Goal: Information Seeking & Learning: Learn about a topic

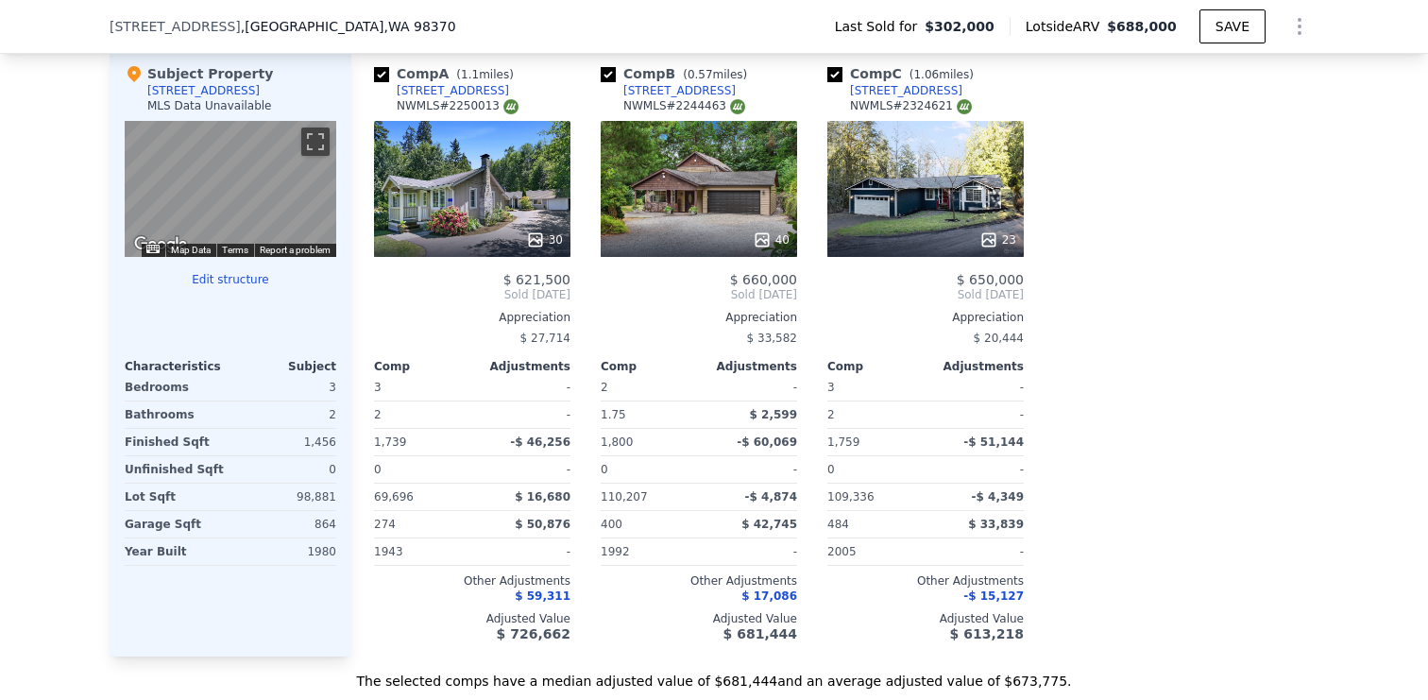
scroll to position [1871, 0]
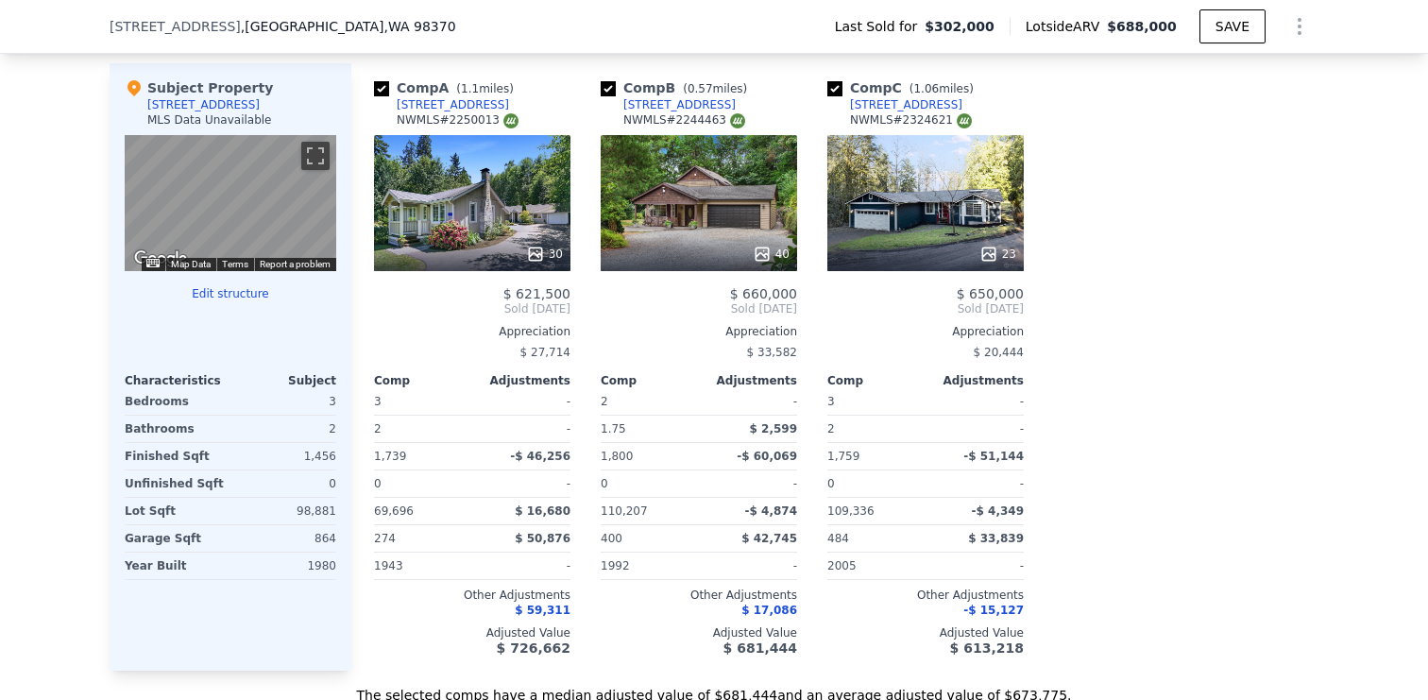
click at [469, 254] on div "30" at bounding box center [472, 254] width 180 height 19
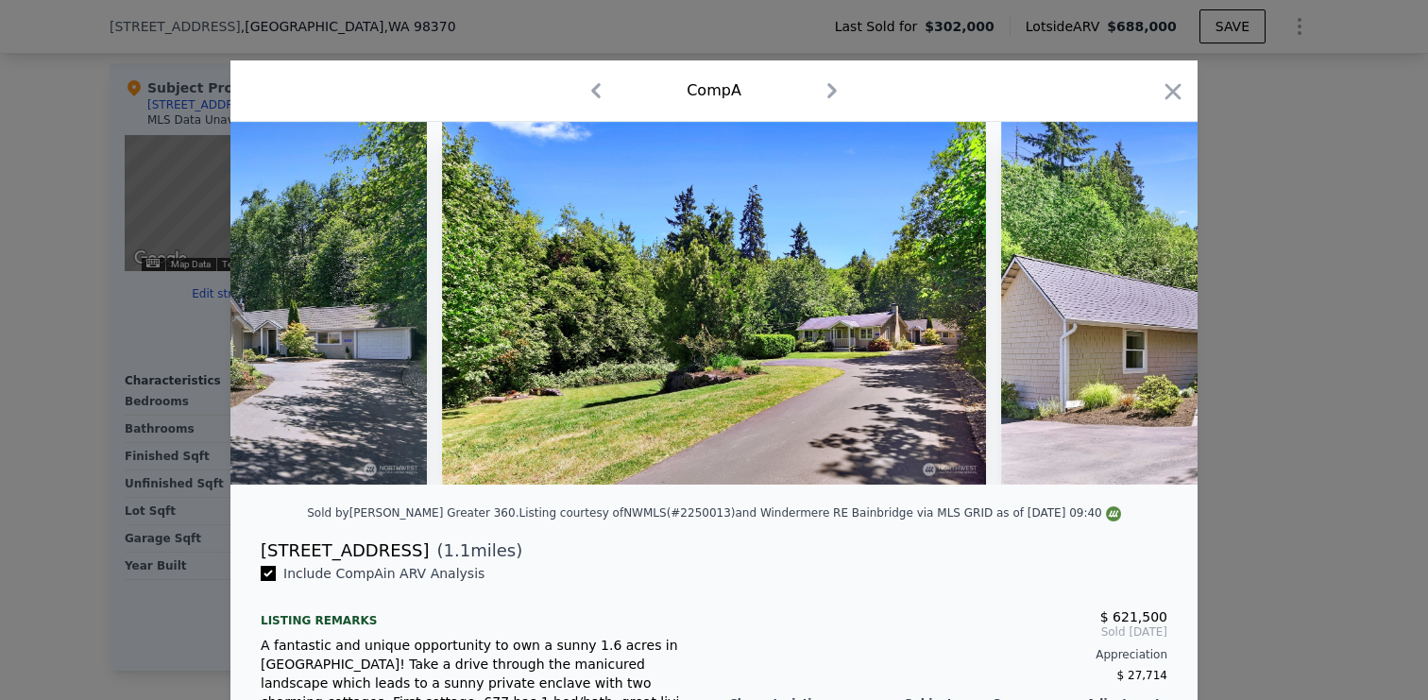
scroll to position [0, 351]
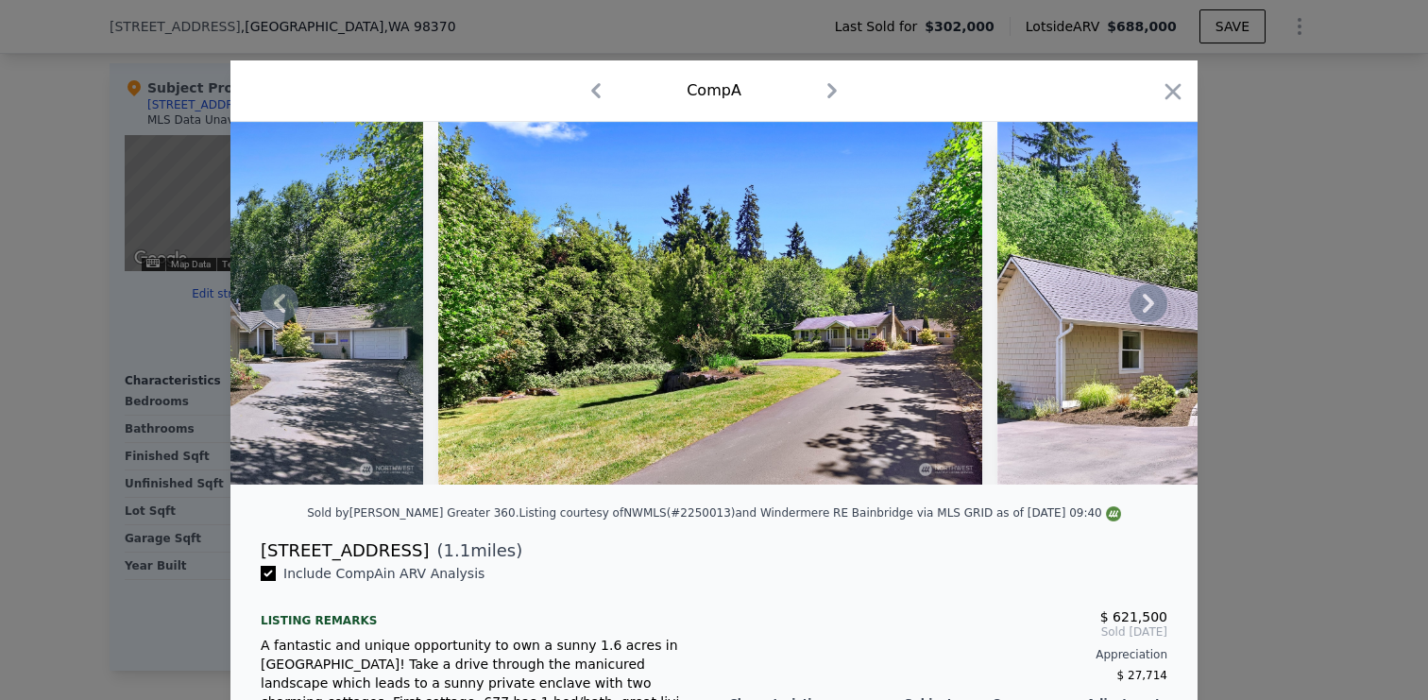
click at [1143, 307] on icon at bounding box center [1148, 303] width 38 height 38
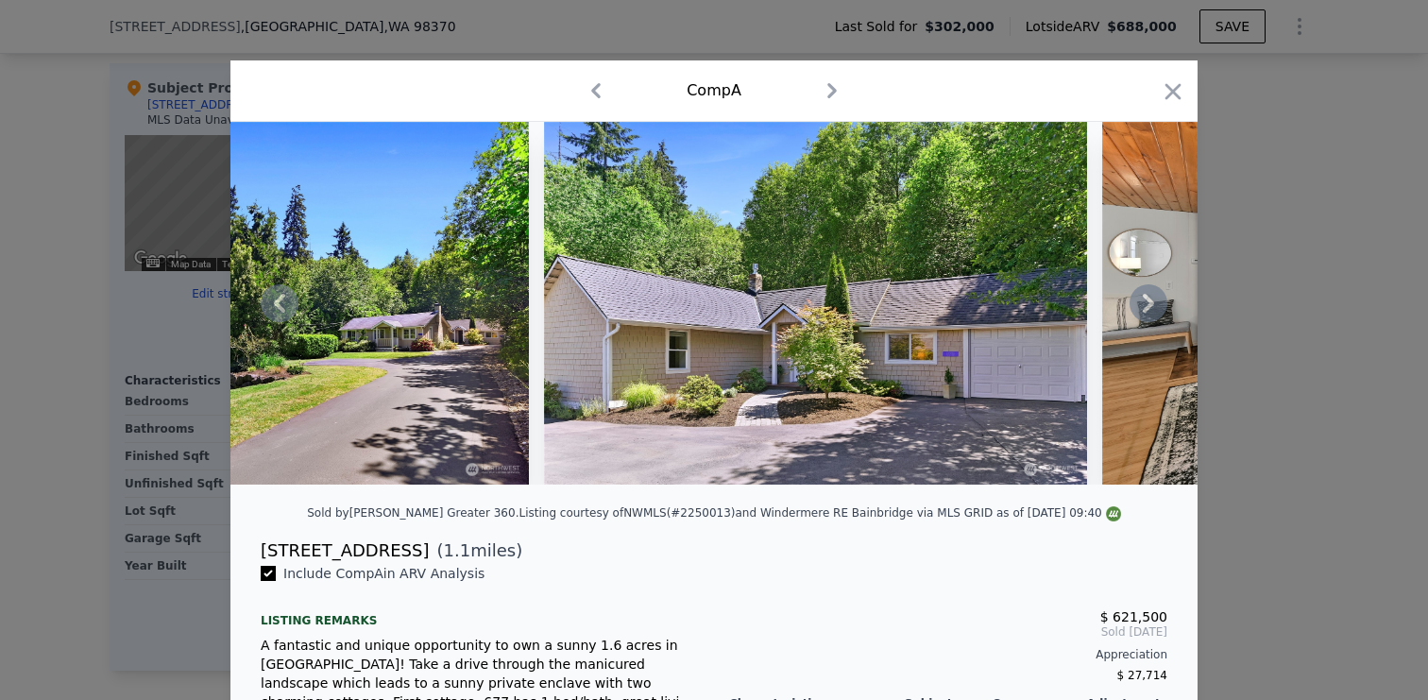
click at [1143, 303] on icon at bounding box center [1148, 303] width 38 height 38
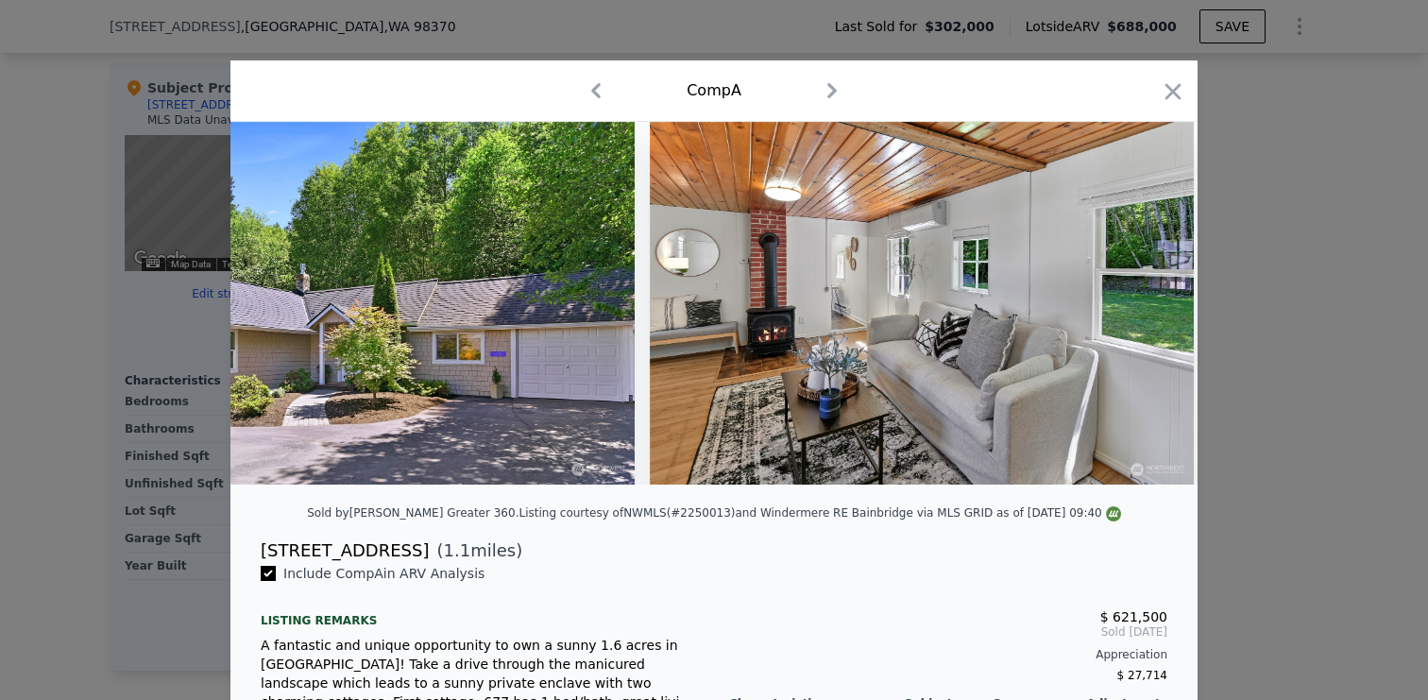
scroll to position [0, 1258]
click at [1143, 303] on div at bounding box center [713, 303] width 967 height 363
click at [1147, 303] on icon at bounding box center [1148, 303] width 38 height 38
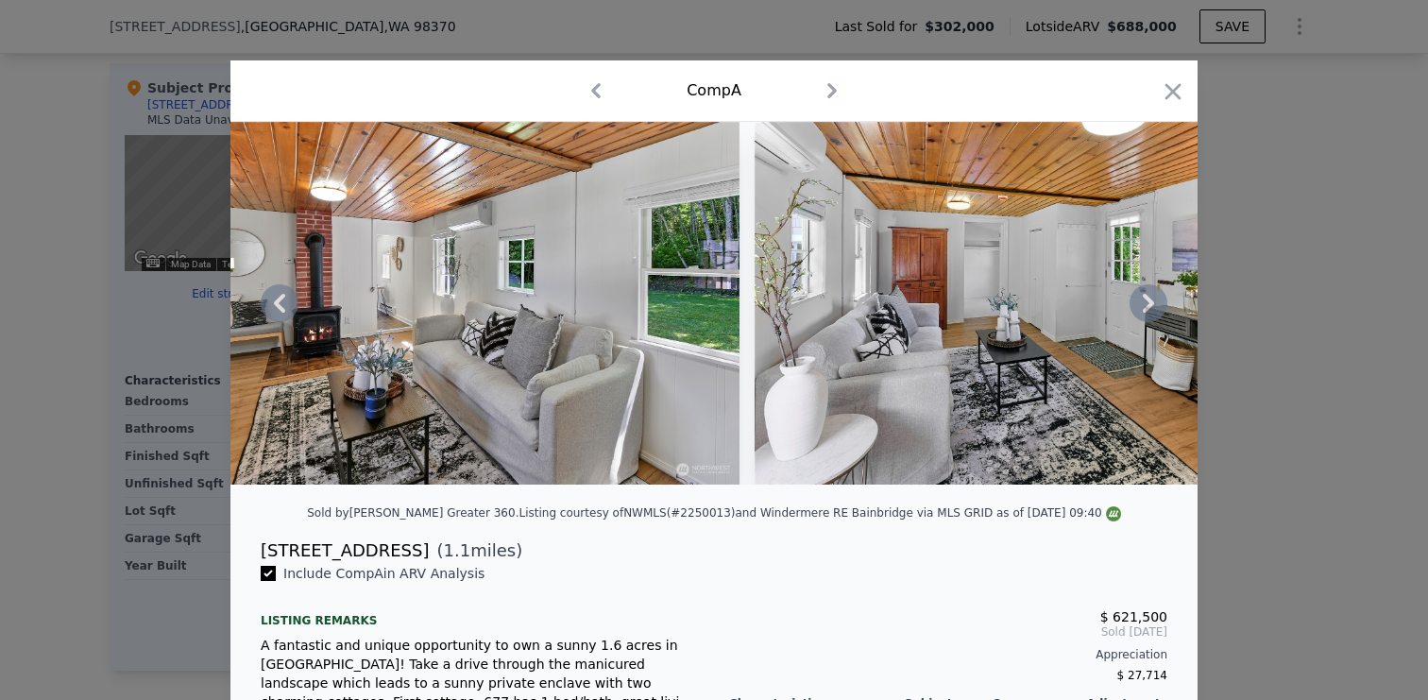
click at [1147, 303] on icon at bounding box center [1148, 303] width 38 height 38
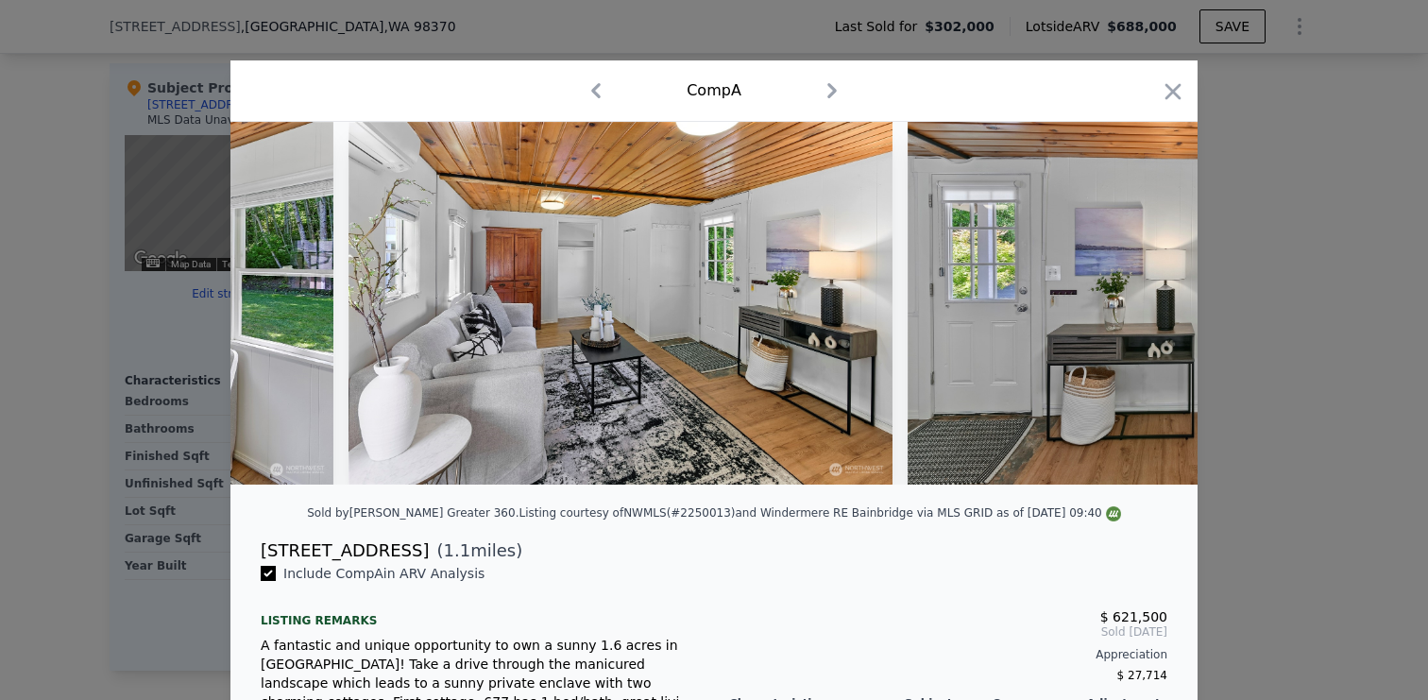
scroll to position [0, 2164]
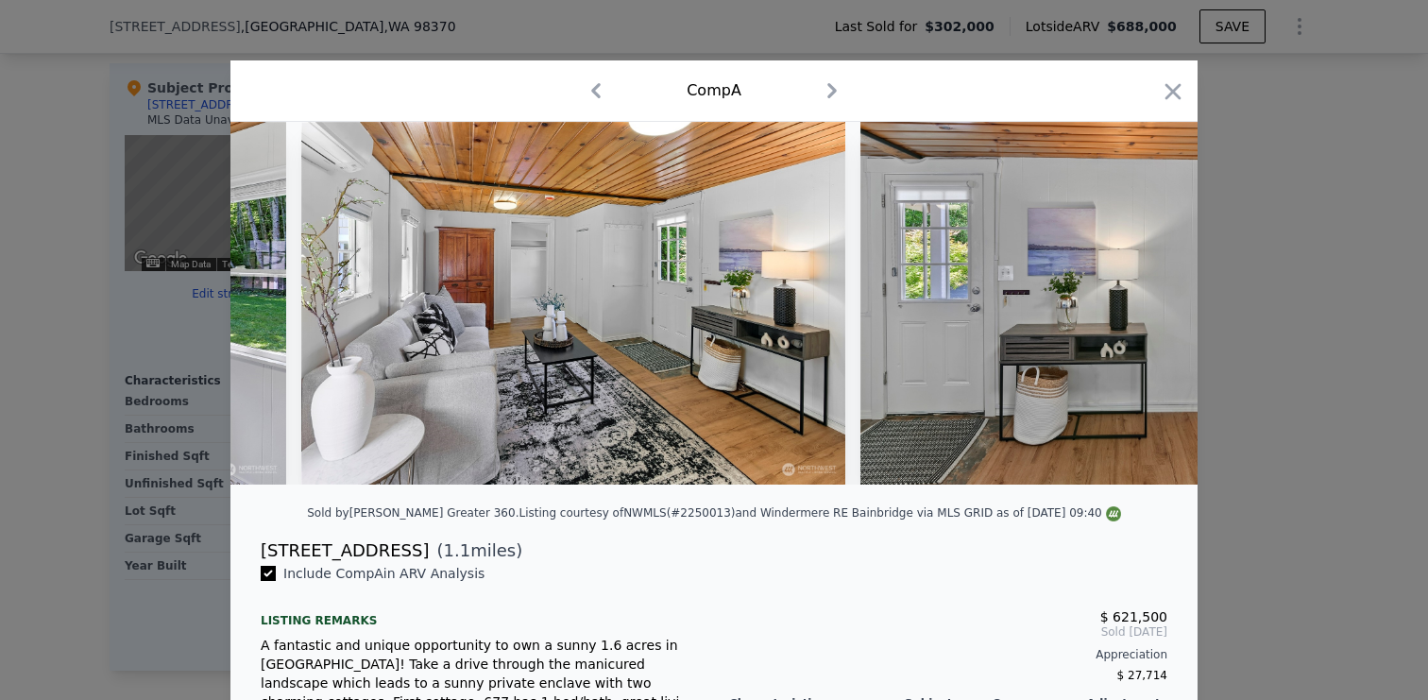
click at [1147, 303] on img at bounding box center [1132, 303] width 544 height 363
click at [1147, 303] on icon at bounding box center [1148, 303] width 38 height 38
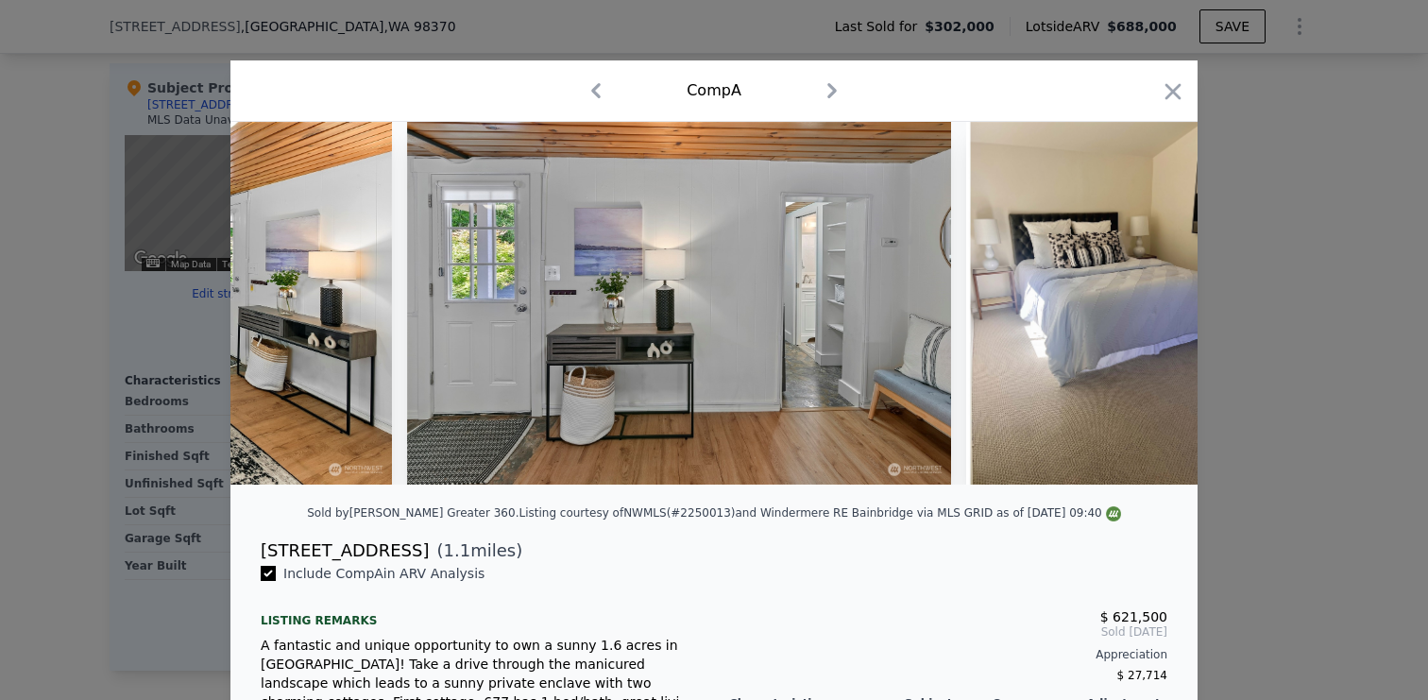
click at [1147, 303] on img at bounding box center [1106, 303] width 280 height 363
click at [1147, 303] on icon at bounding box center [1148, 303] width 38 height 38
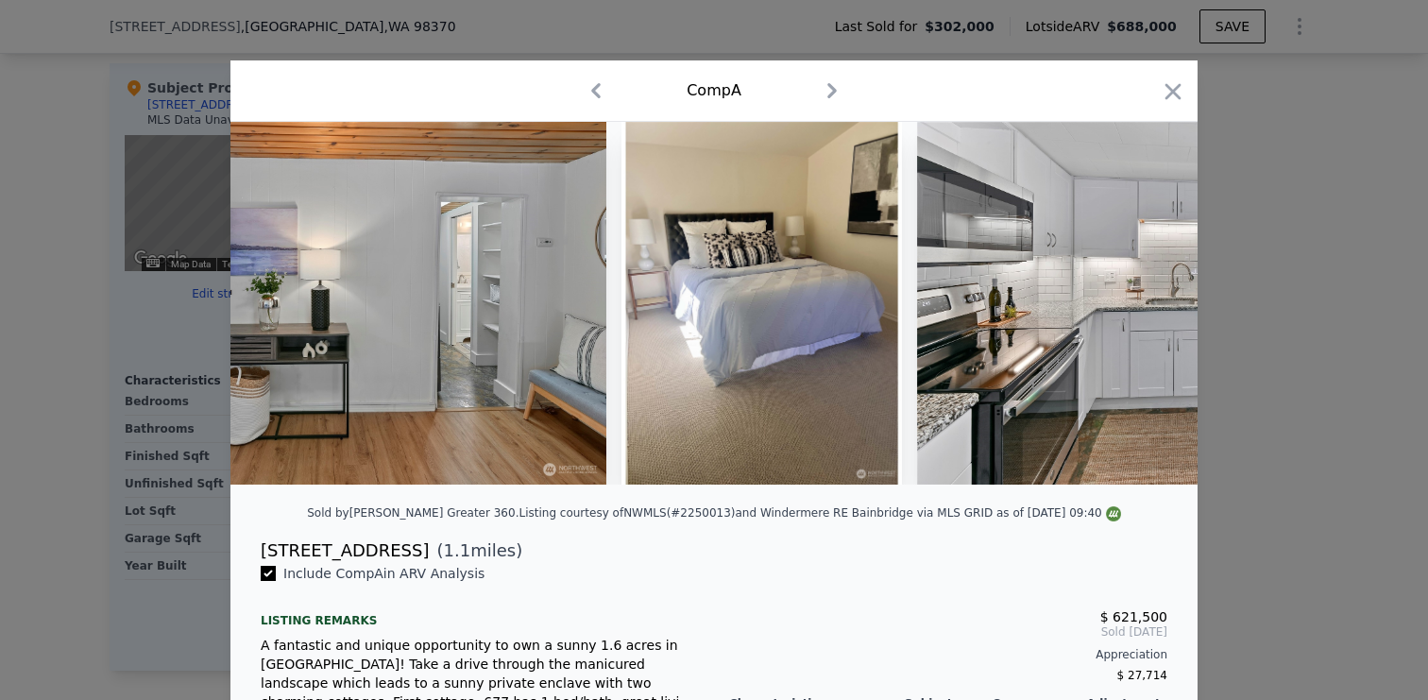
scroll to position [0, 3071]
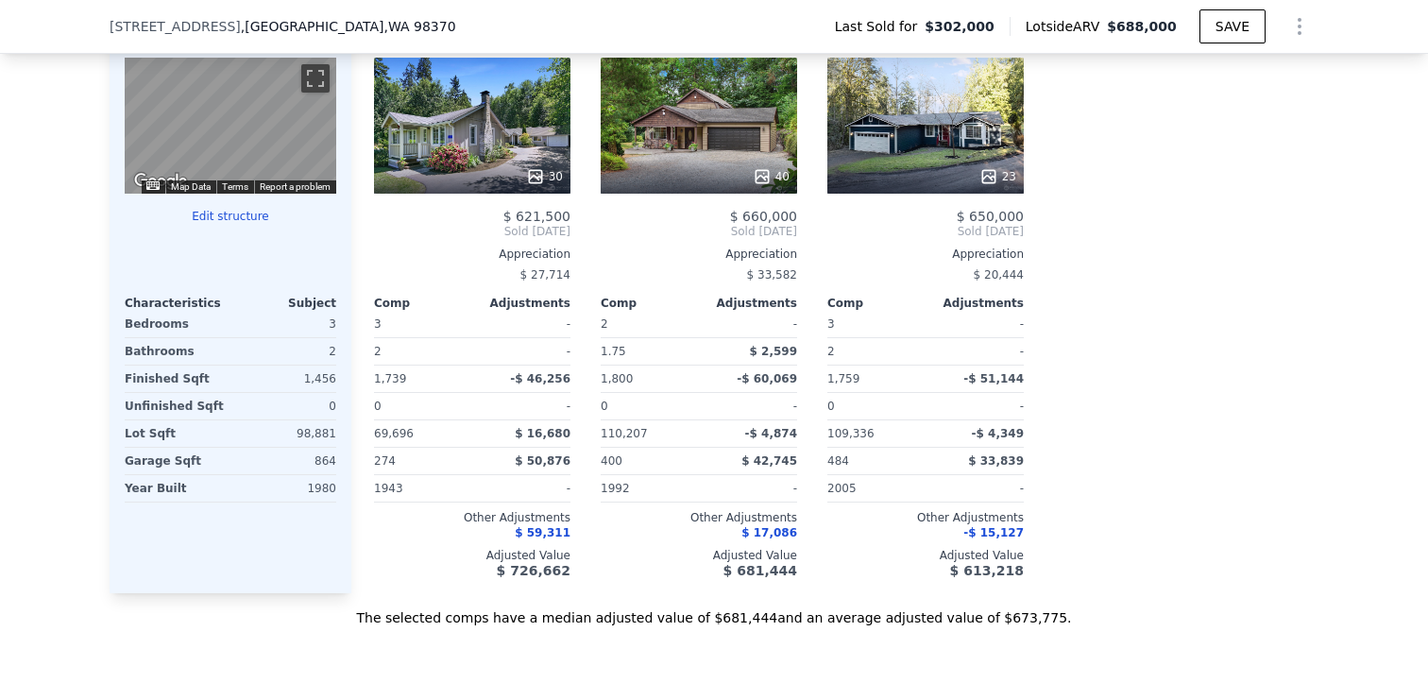
scroll to position [1952, 0]
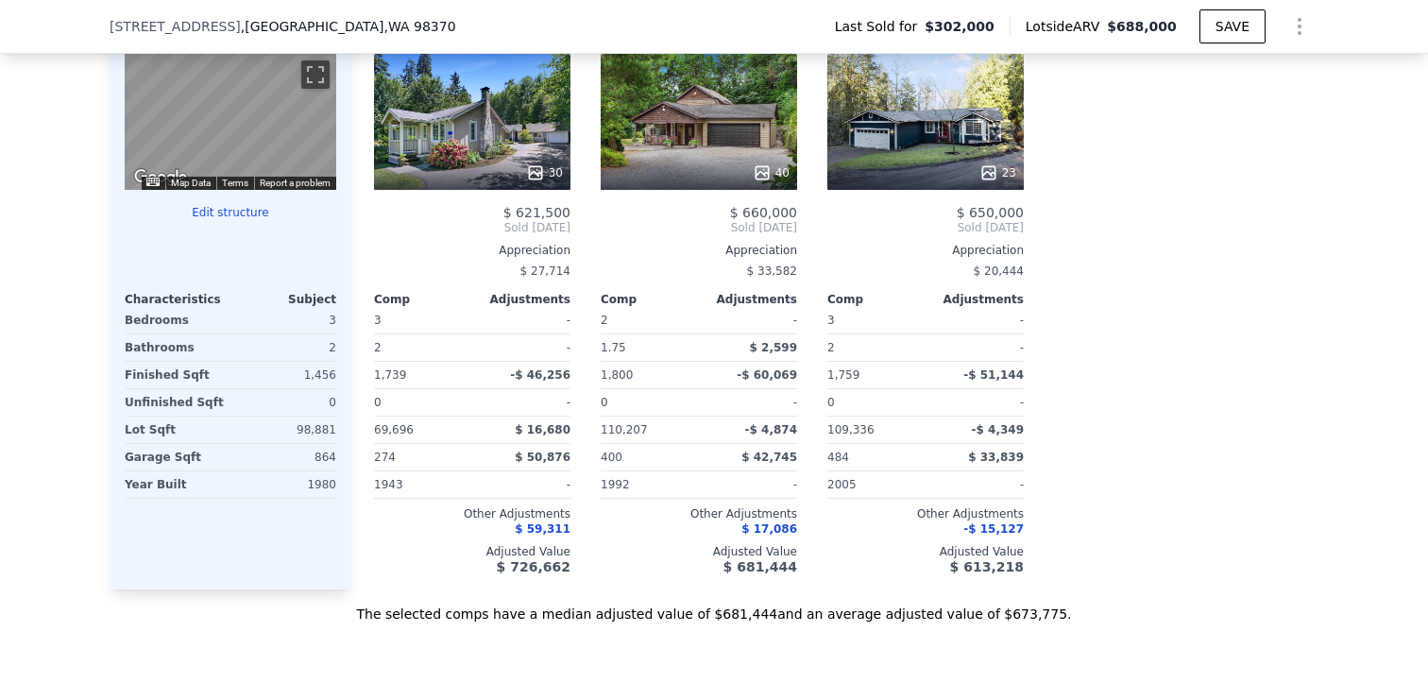
click at [303, 431] on div "98,881" at bounding box center [285, 429] width 102 height 26
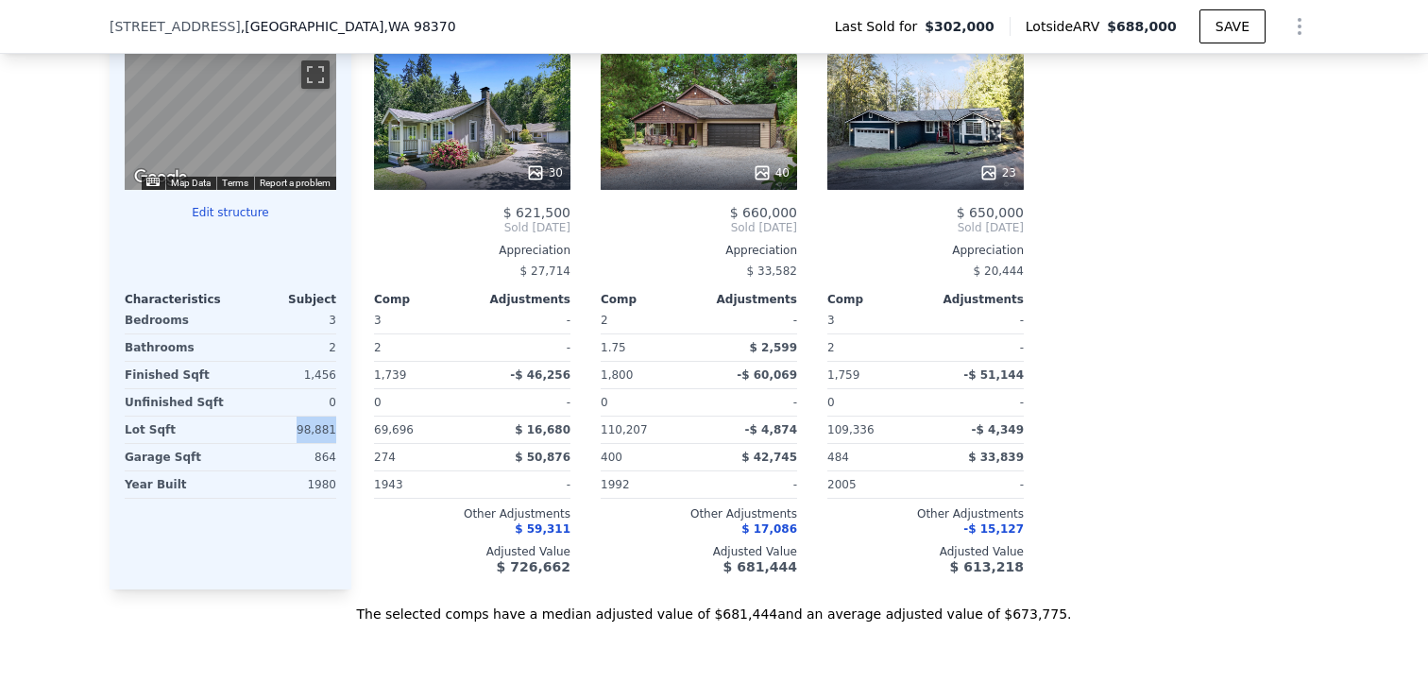
click at [303, 431] on div "98,881" at bounding box center [285, 429] width 102 height 26
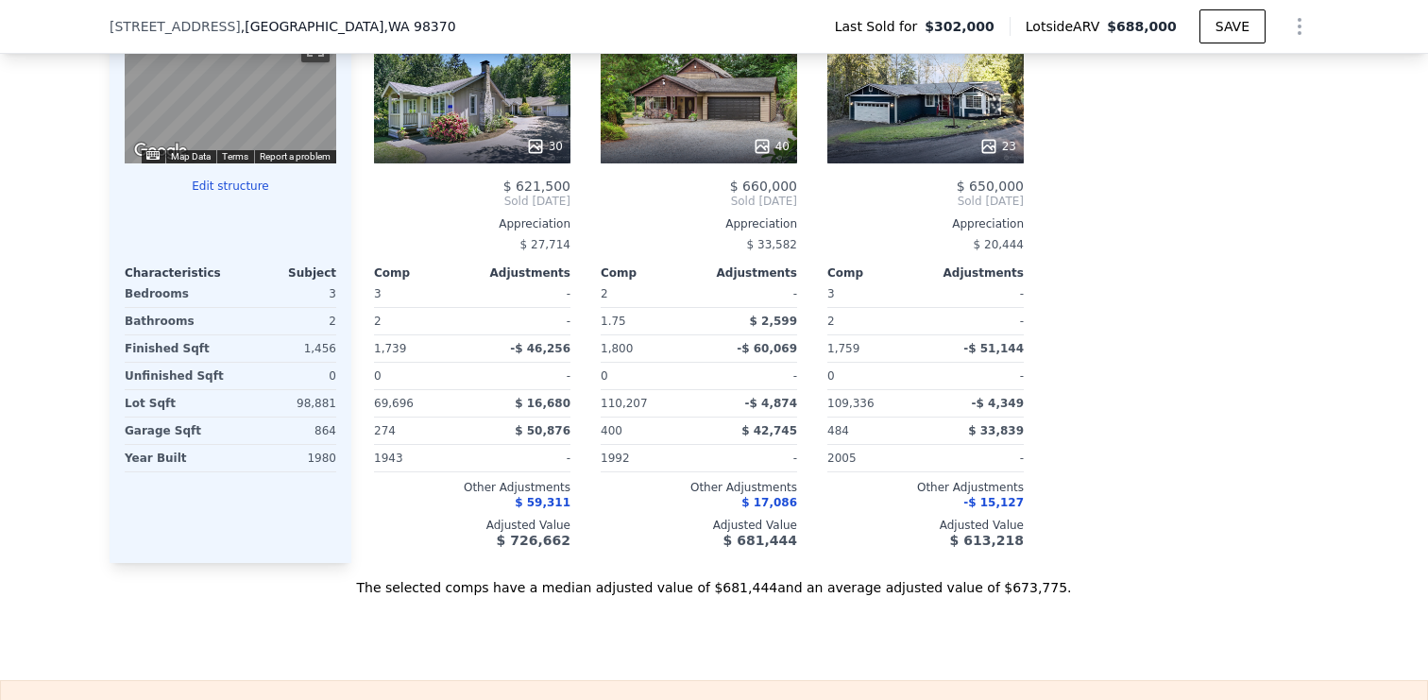
scroll to position [1982, 0]
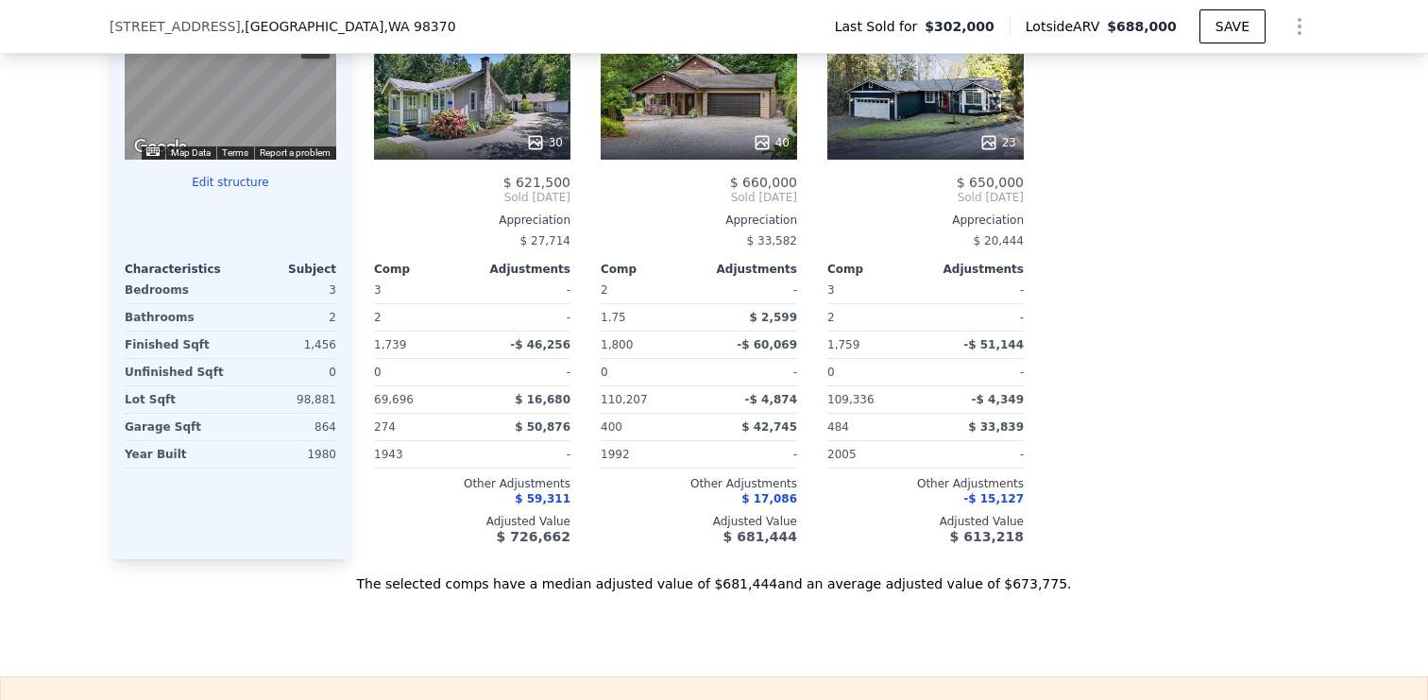
click at [544, 496] on span "$ 59,311" at bounding box center [543, 498] width 56 height 13
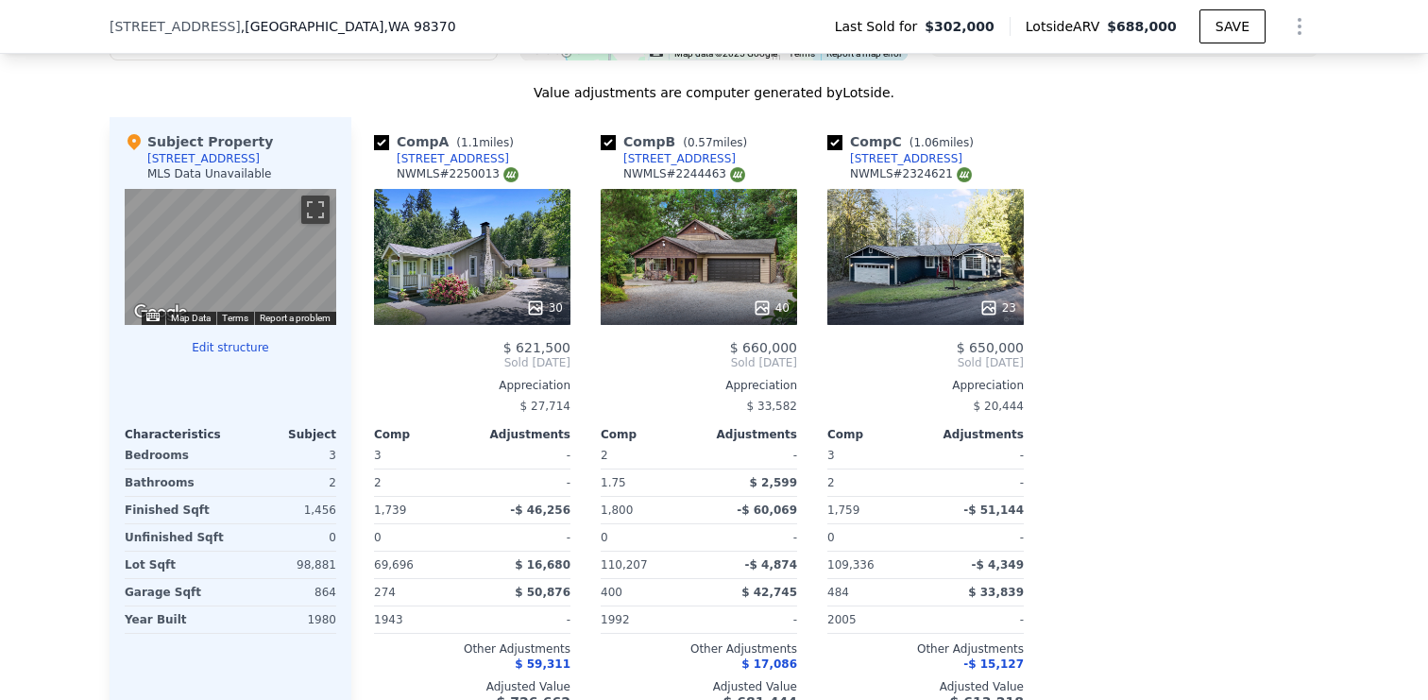
scroll to position [1813, 0]
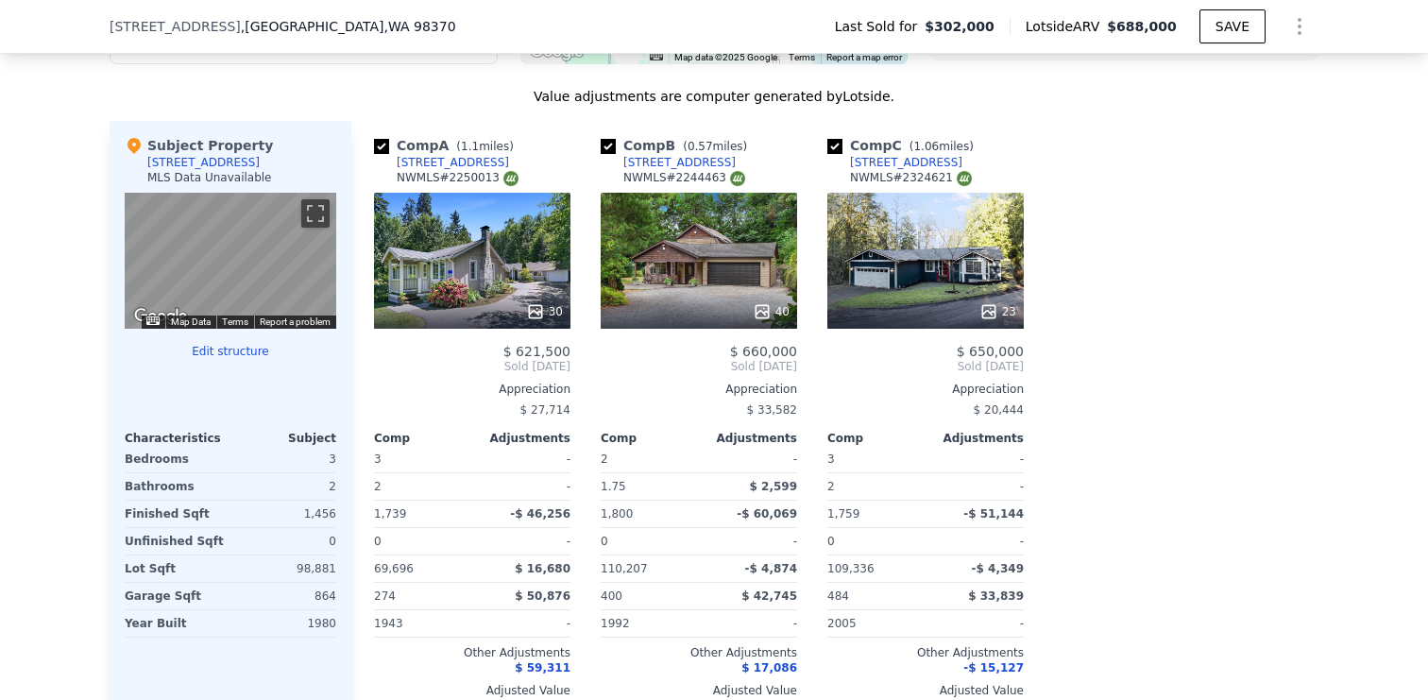
click at [482, 284] on div "30" at bounding box center [472, 261] width 196 height 136
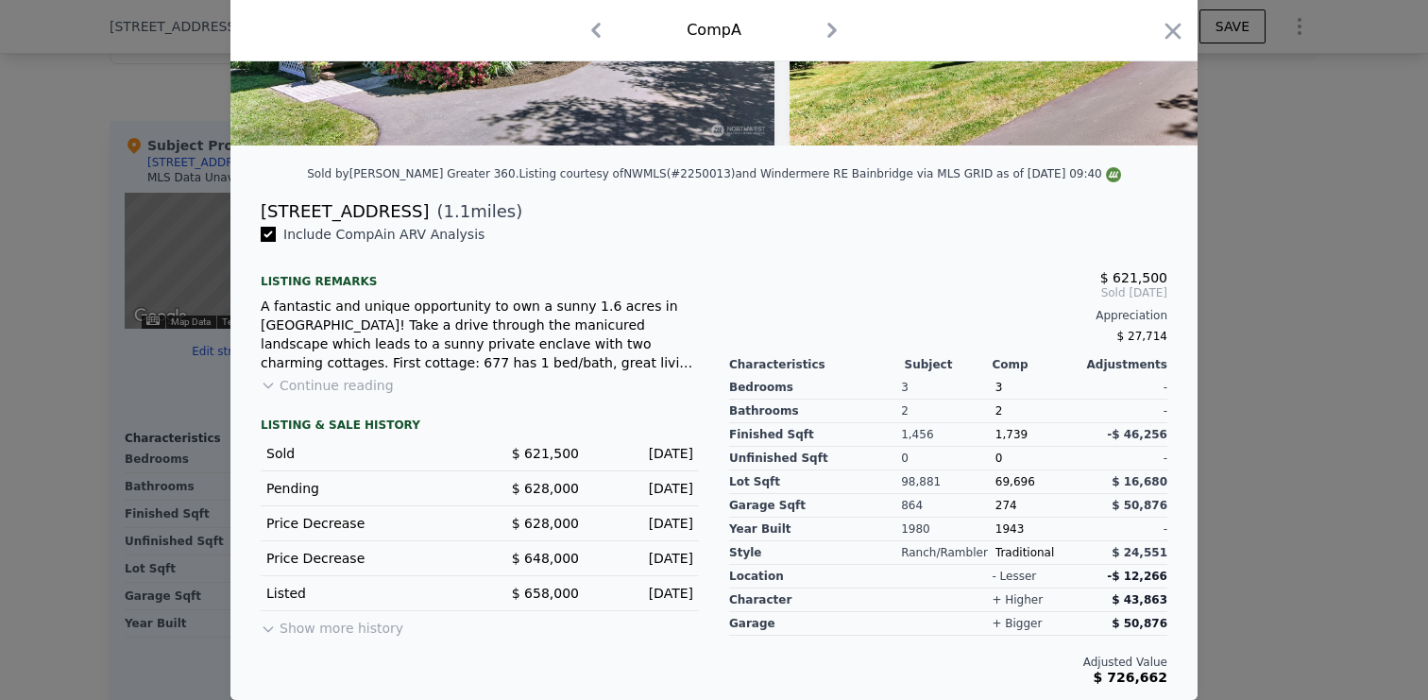
scroll to position [326, 0]
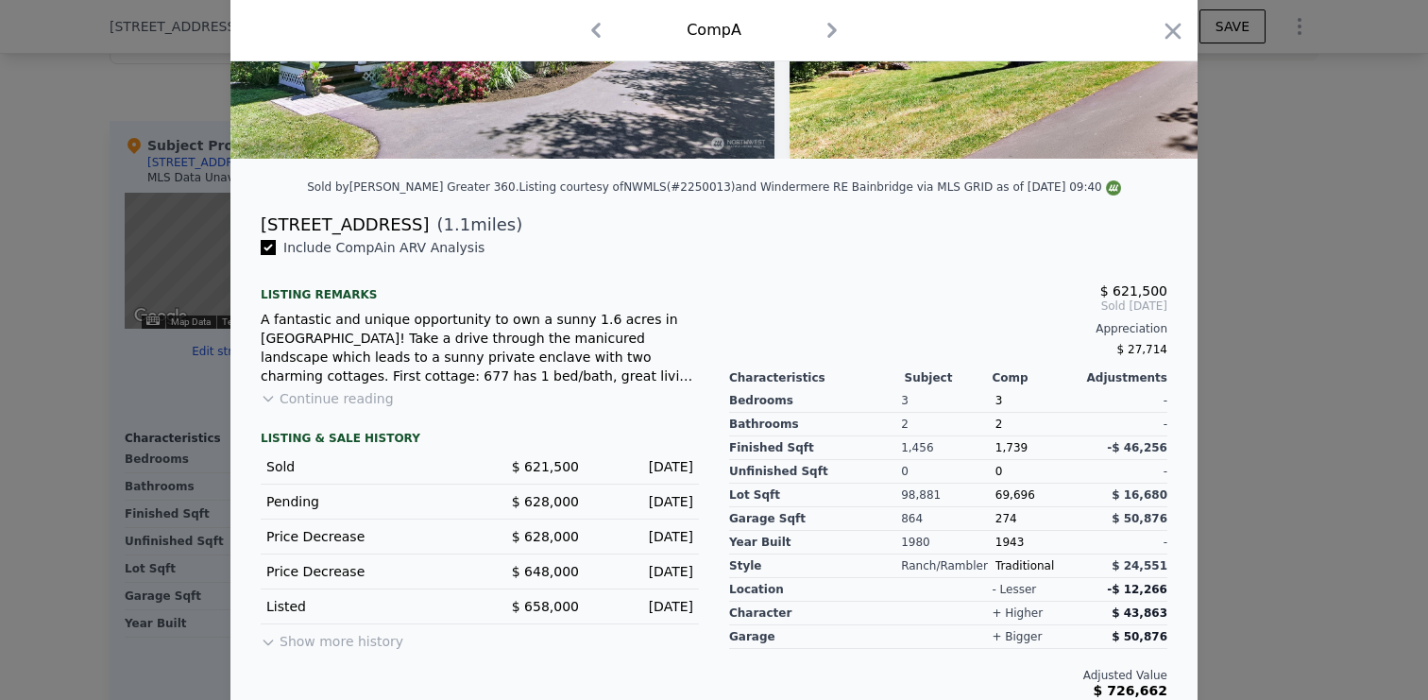
click at [300, 398] on button "Continue reading" at bounding box center [327, 398] width 133 height 19
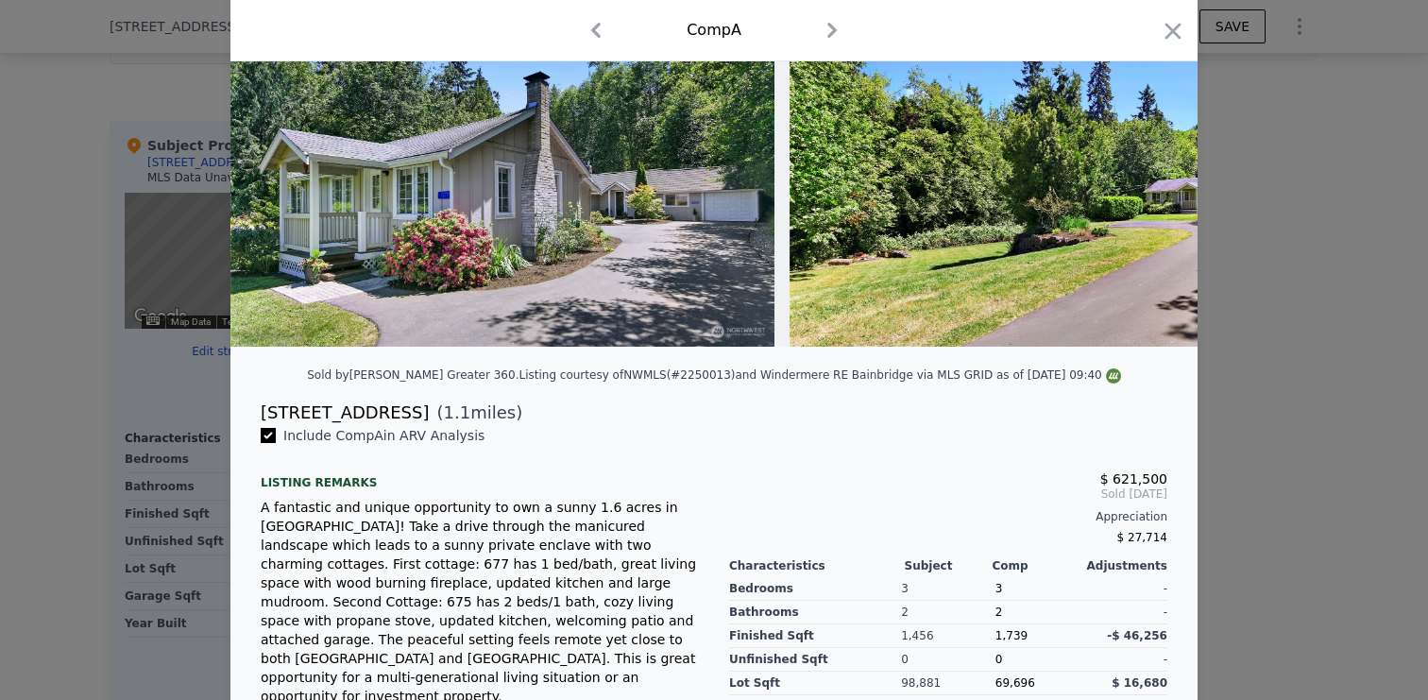
scroll to position [135, 0]
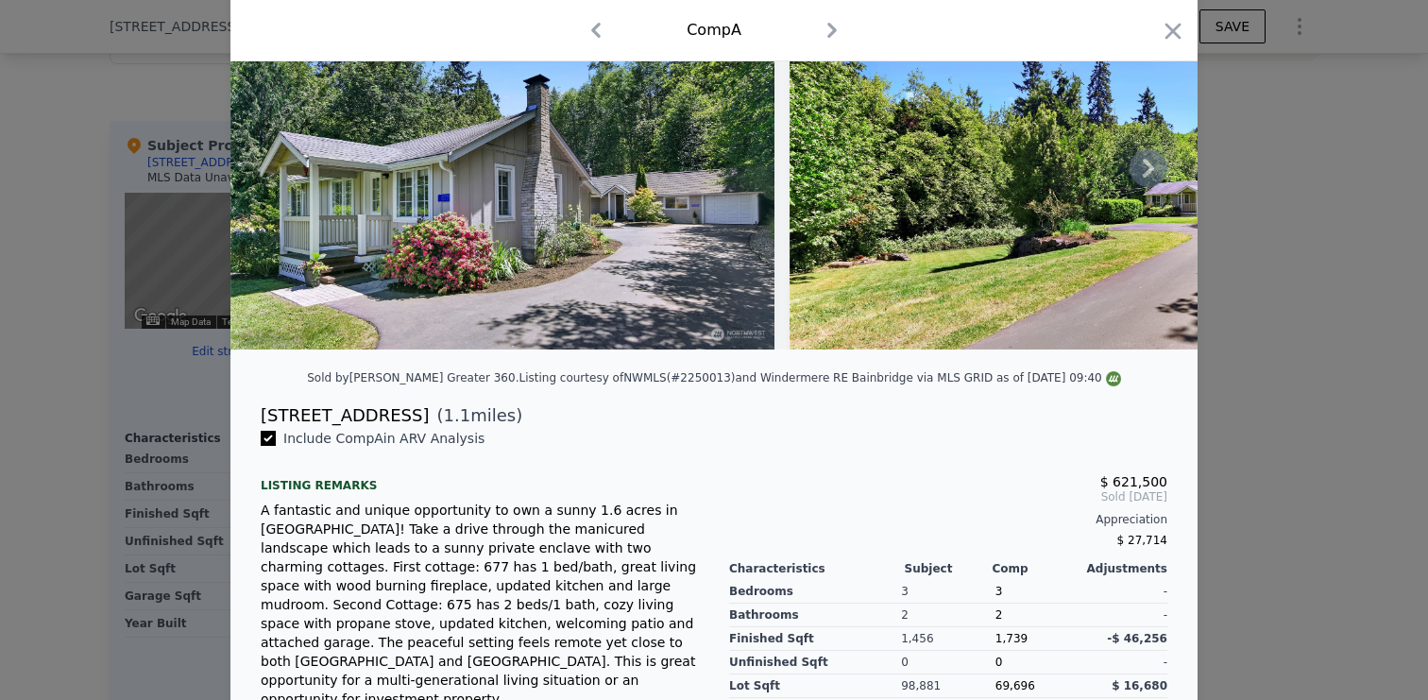
click at [1147, 170] on icon at bounding box center [1148, 168] width 11 height 19
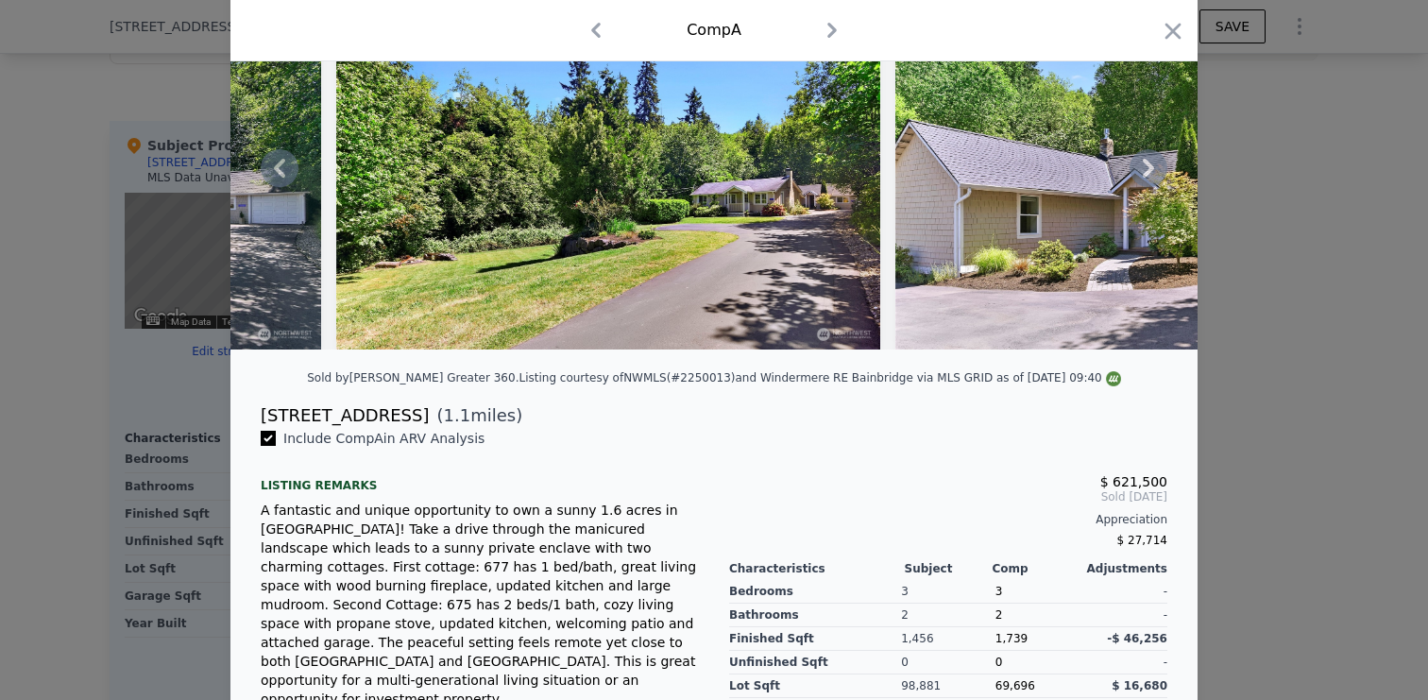
click at [1147, 170] on icon at bounding box center [1148, 168] width 11 height 19
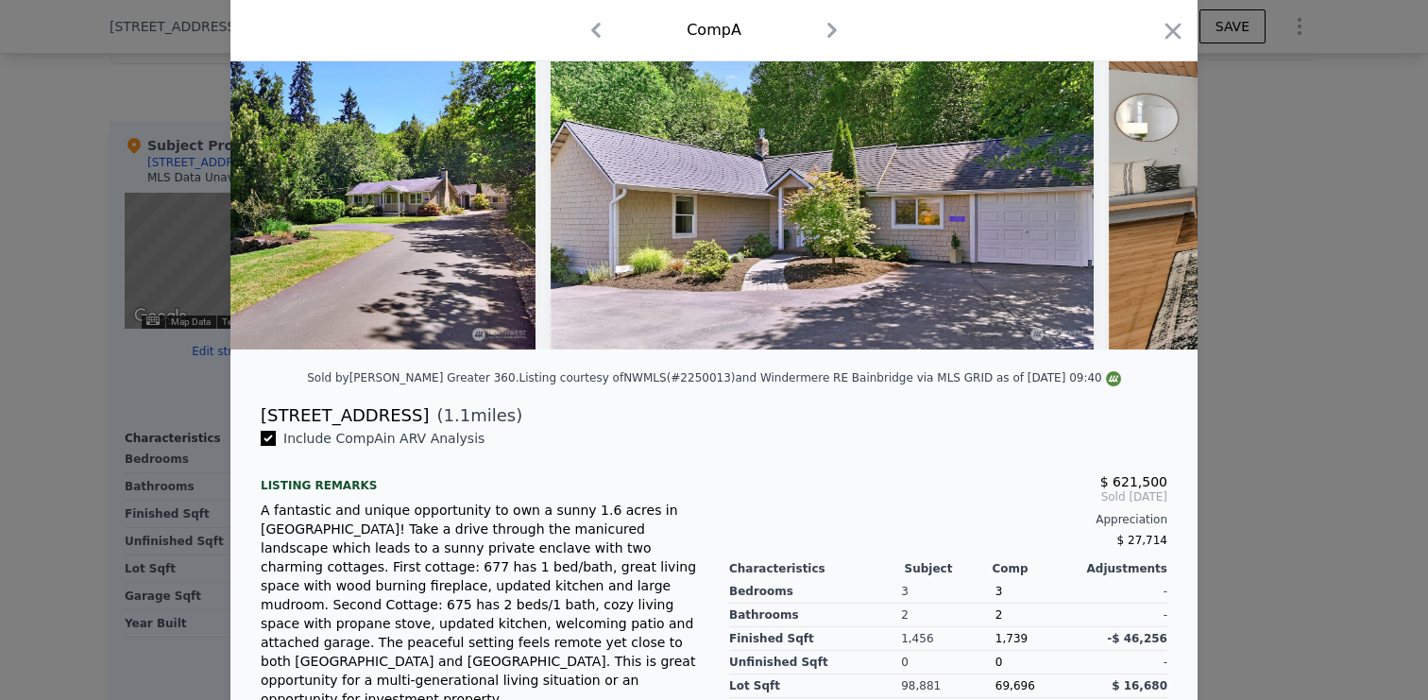
scroll to position [0, 907]
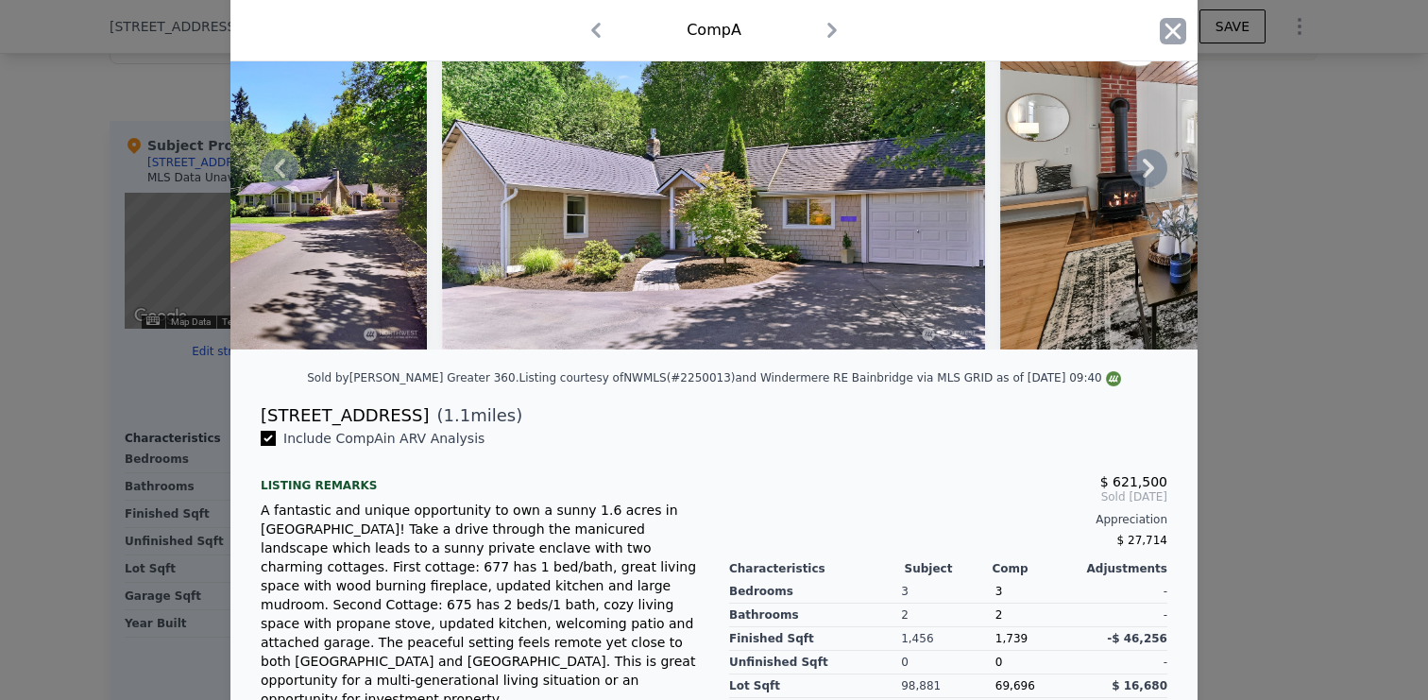
click at [1165, 27] on icon "button" at bounding box center [1173, 31] width 26 height 26
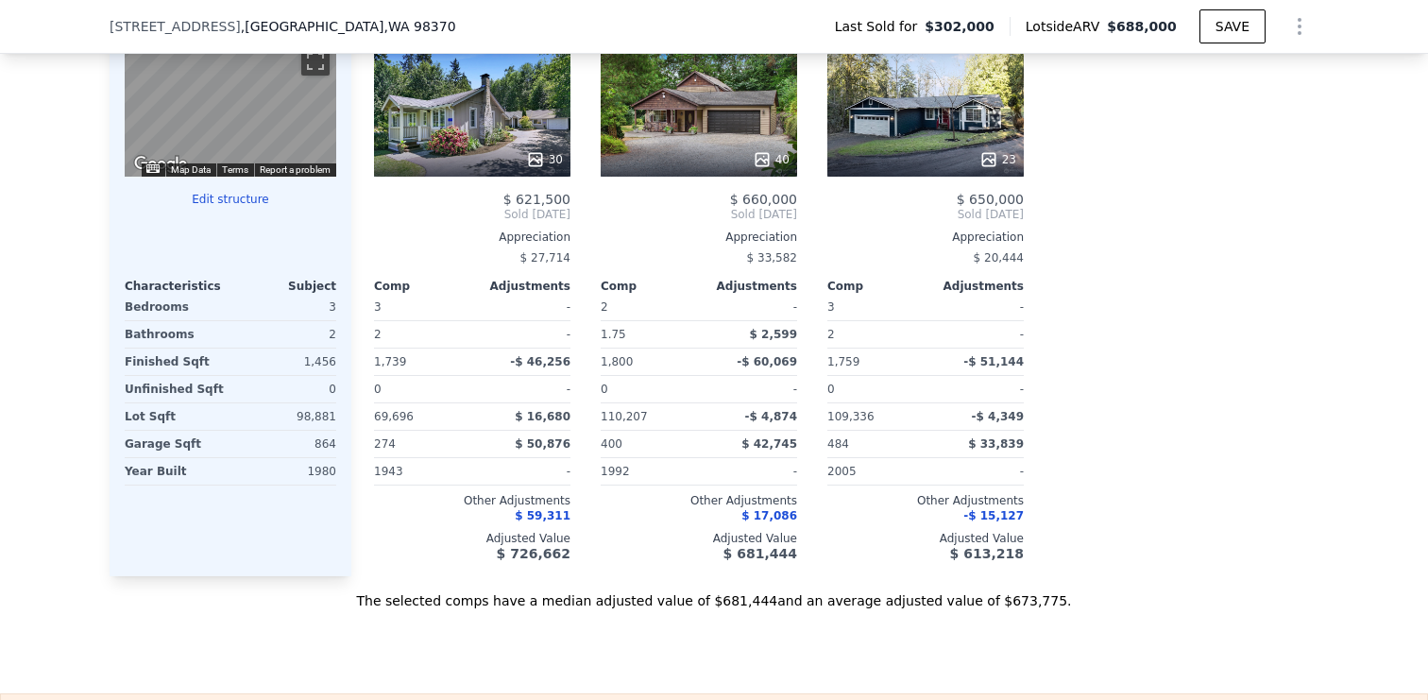
scroll to position [1969, 0]
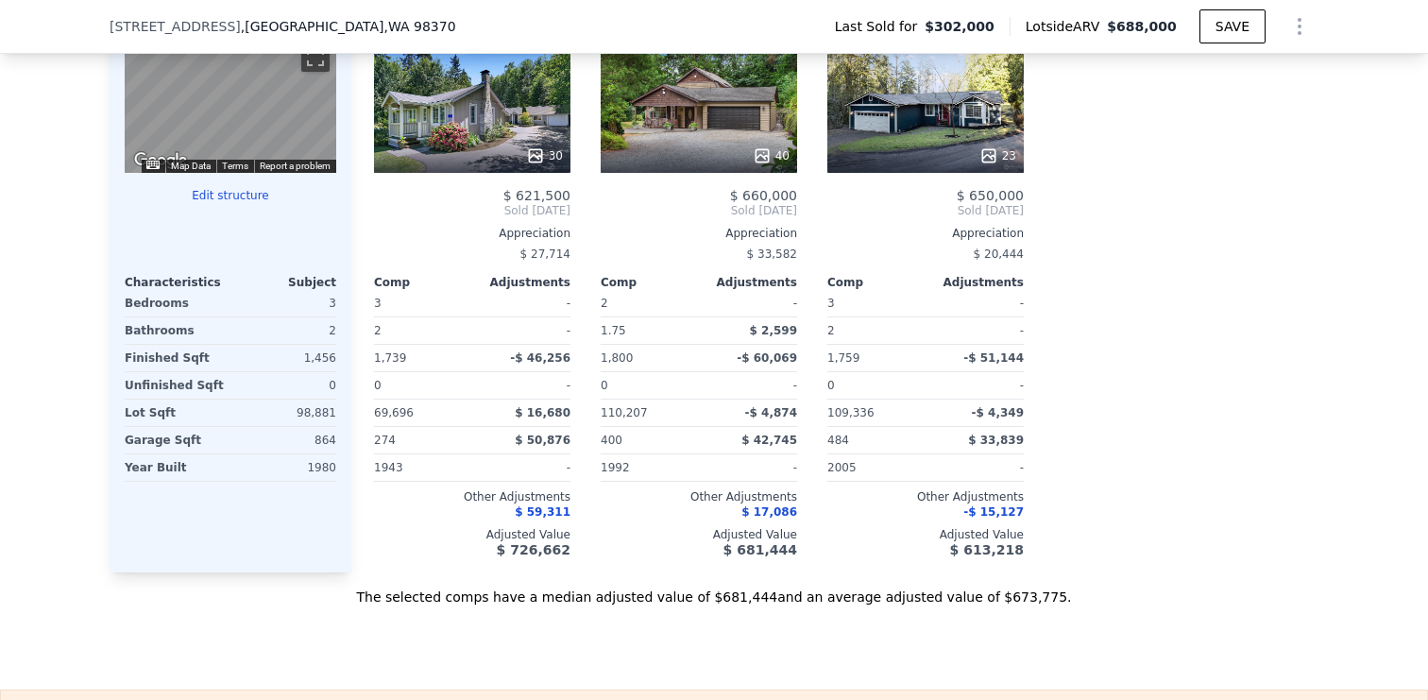
click at [717, 161] on div "40" at bounding box center [699, 155] width 180 height 19
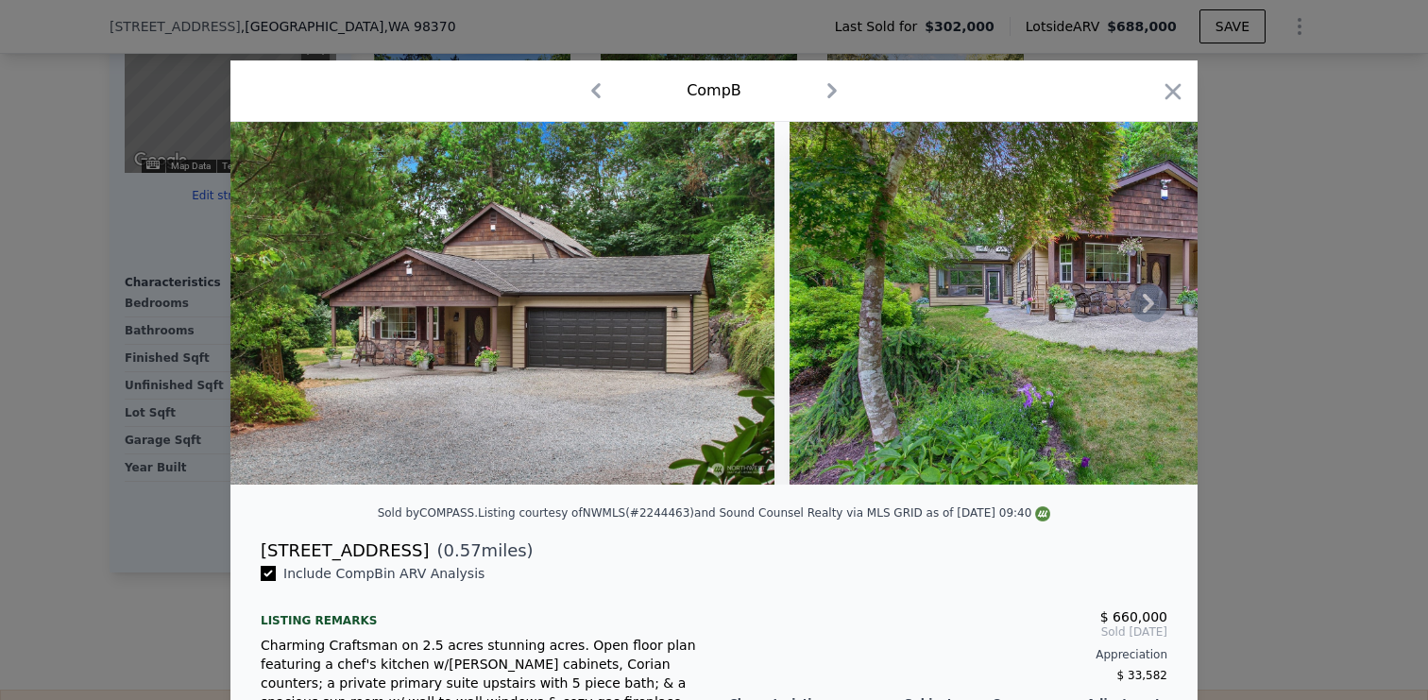
click at [1144, 301] on icon at bounding box center [1148, 303] width 38 height 38
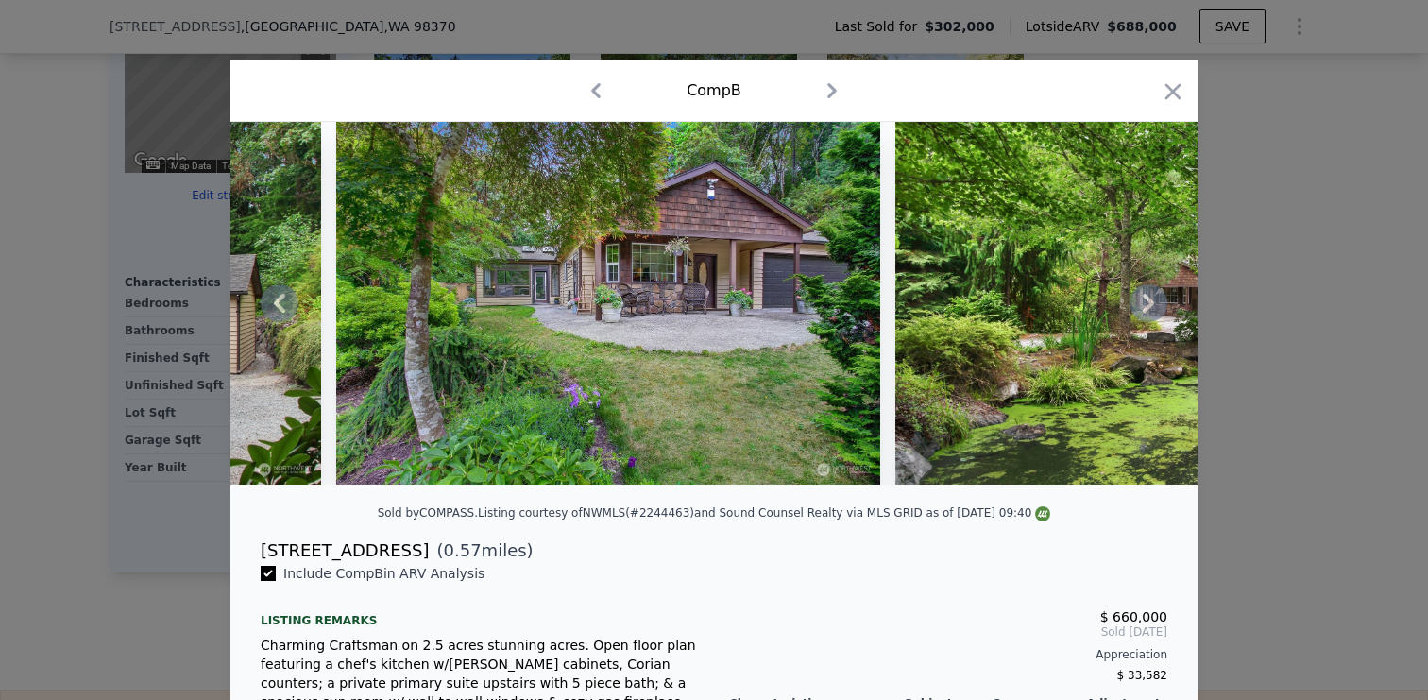
click at [1144, 301] on icon at bounding box center [1148, 303] width 38 height 38
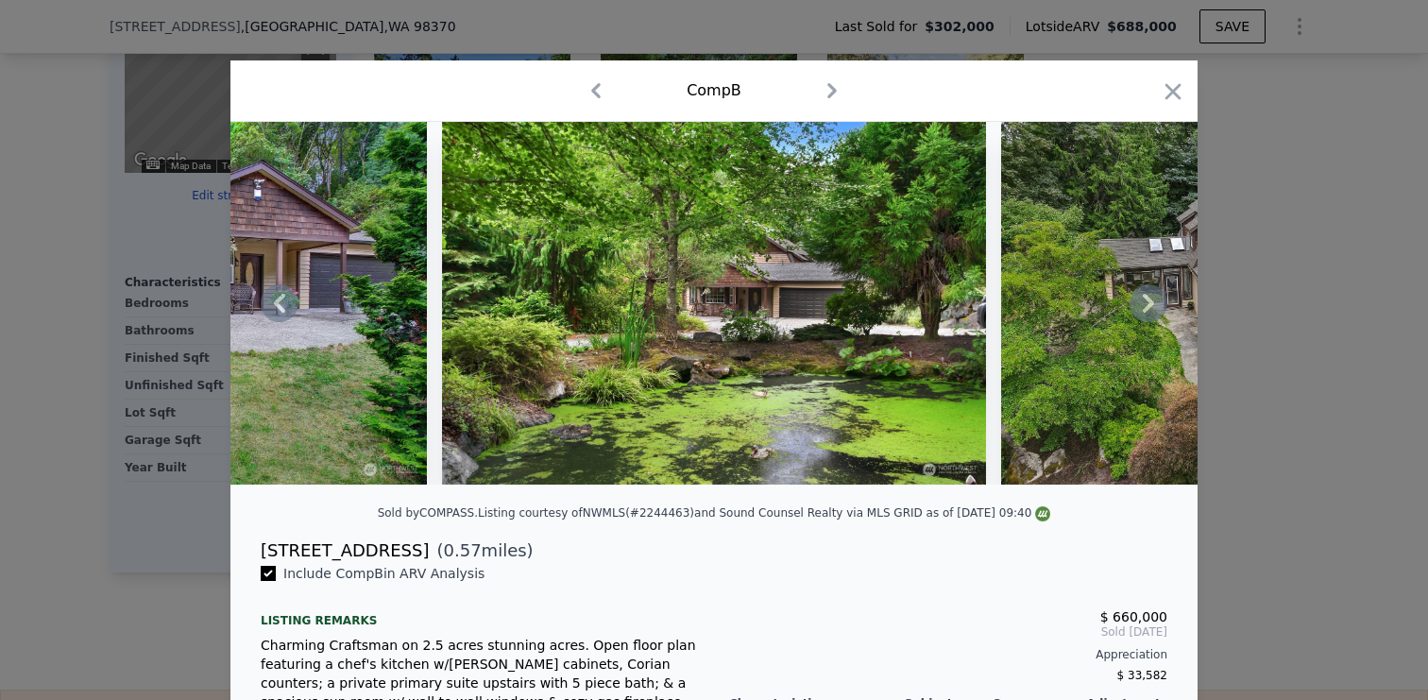
click at [1144, 301] on icon at bounding box center [1148, 303] width 38 height 38
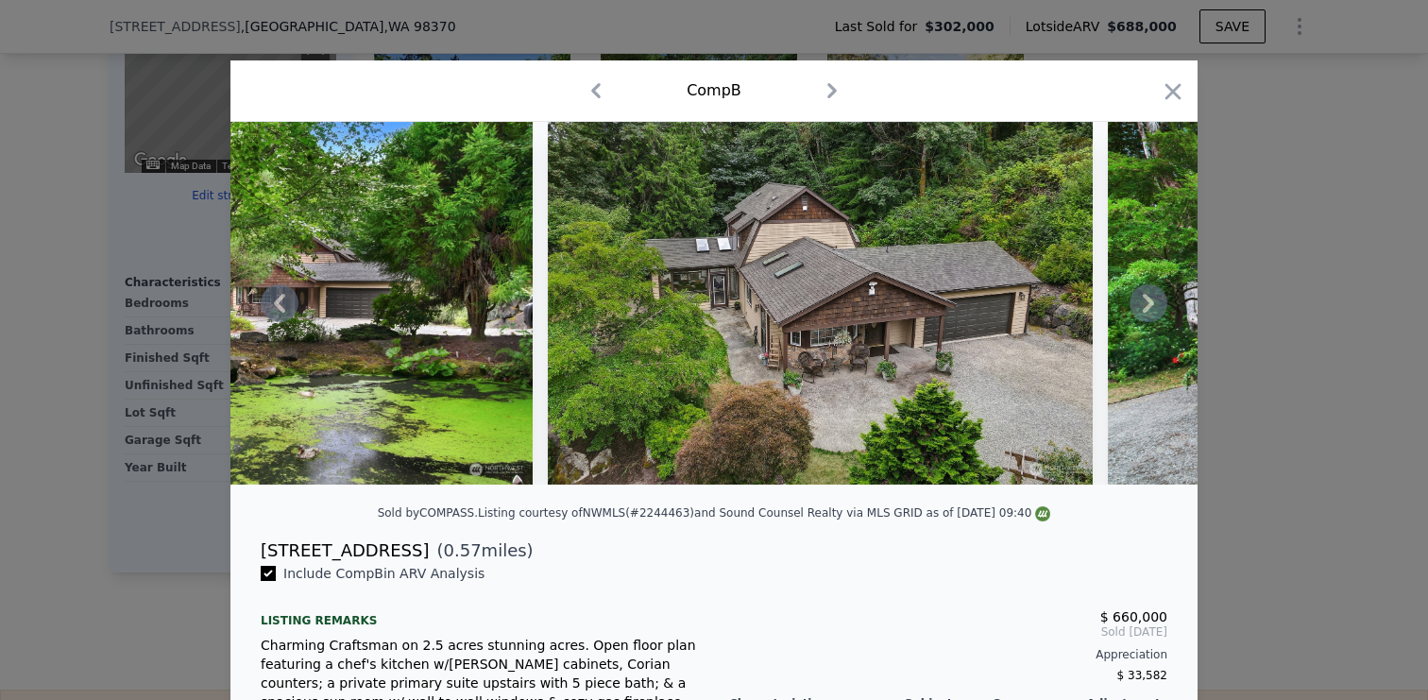
click at [1144, 301] on icon at bounding box center [1148, 303] width 38 height 38
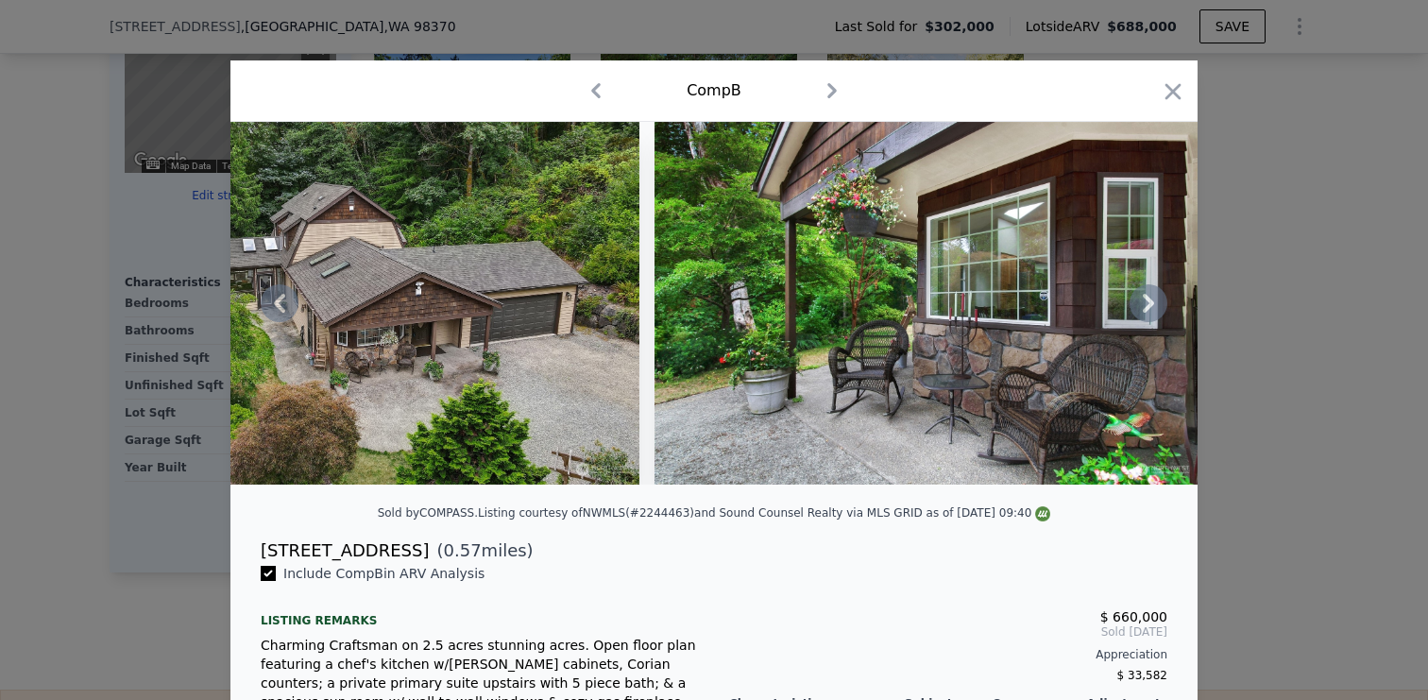
click at [1144, 301] on icon at bounding box center [1148, 303] width 38 height 38
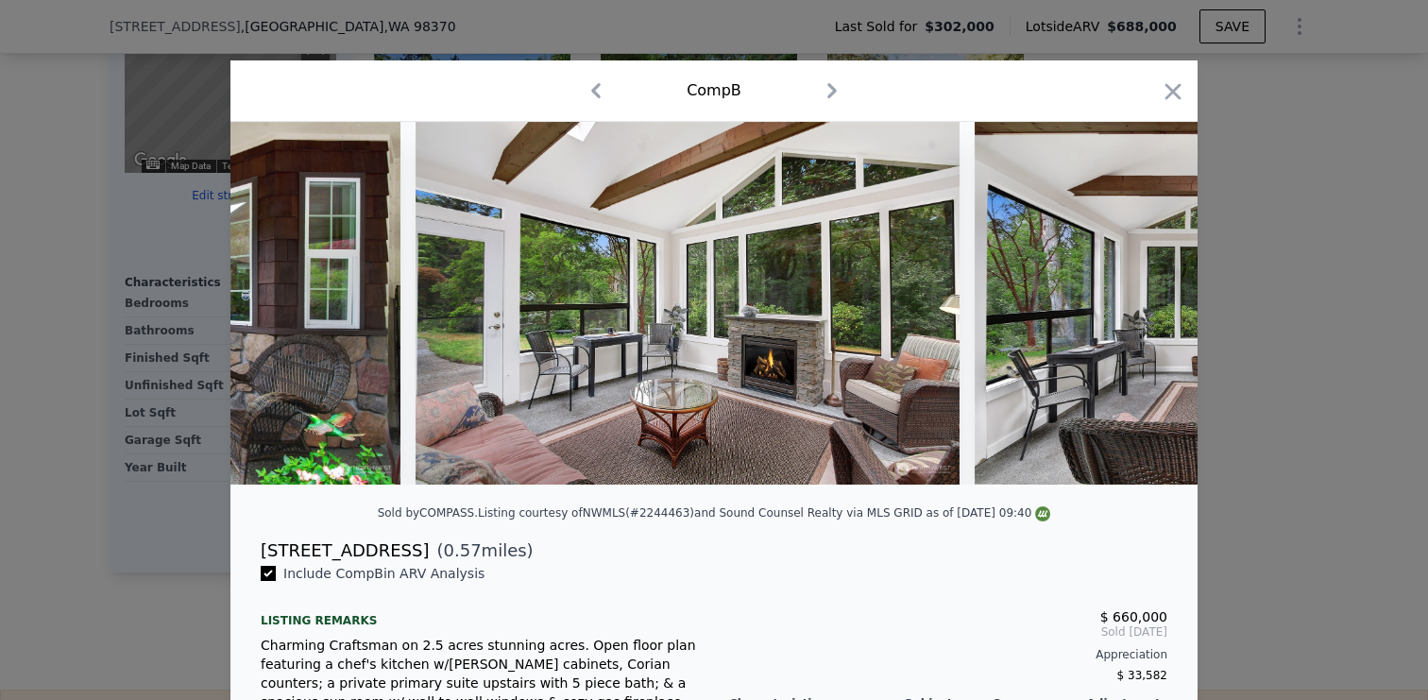
scroll to position [0, 2720]
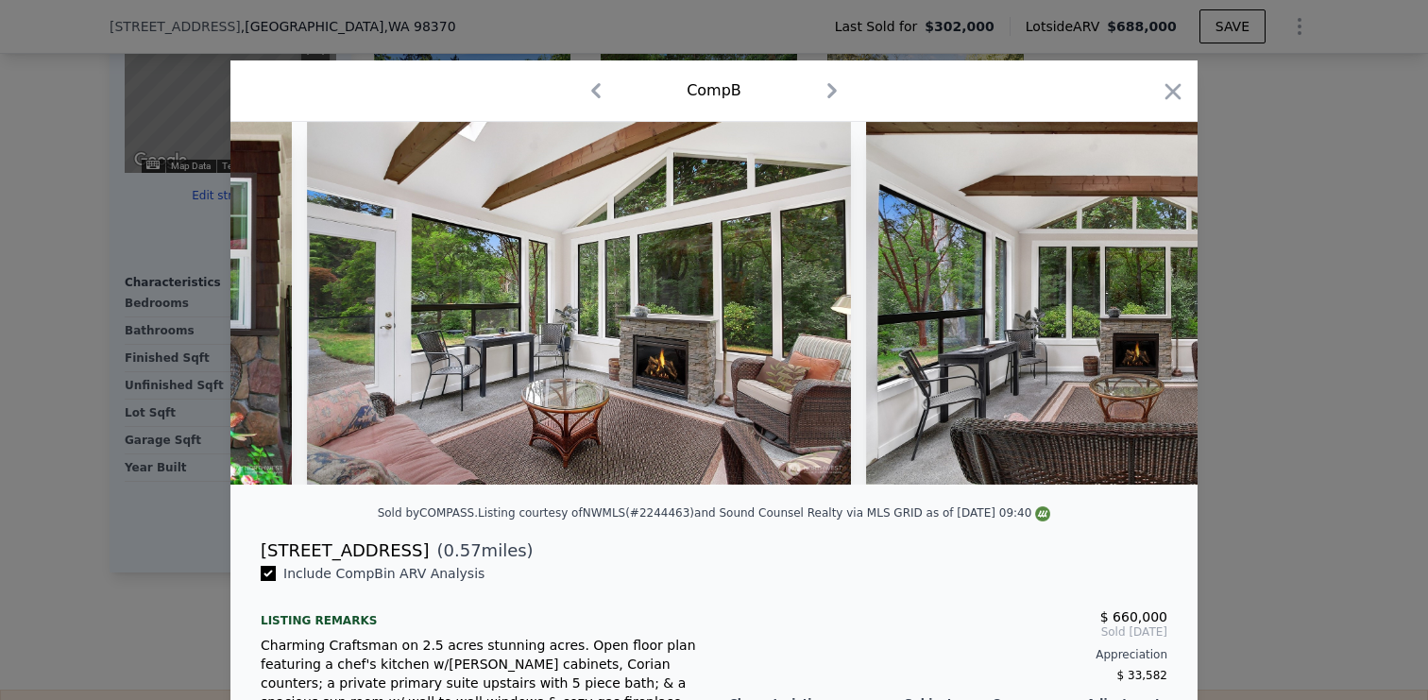
click at [1144, 301] on img at bounding box center [1138, 303] width 544 height 363
click at [1148, 308] on icon at bounding box center [1148, 303] width 11 height 19
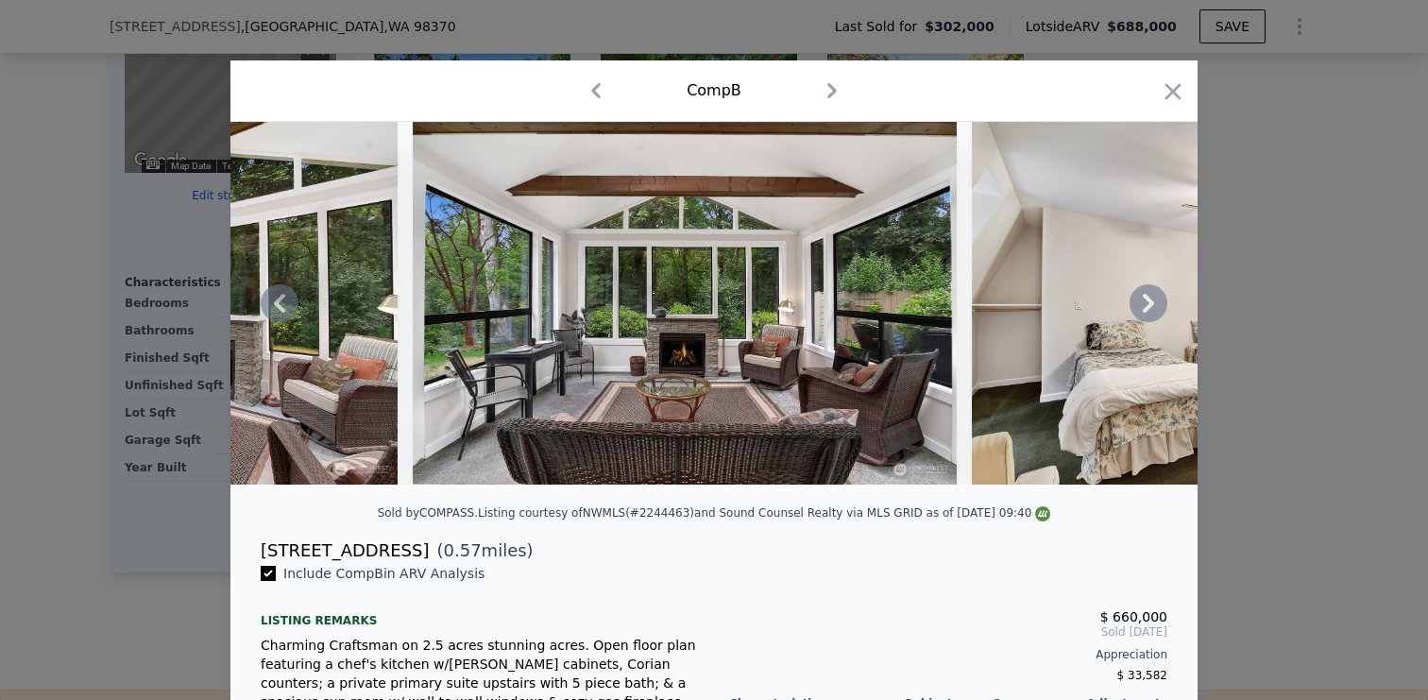
click at [1148, 308] on icon at bounding box center [1148, 303] width 11 height 19
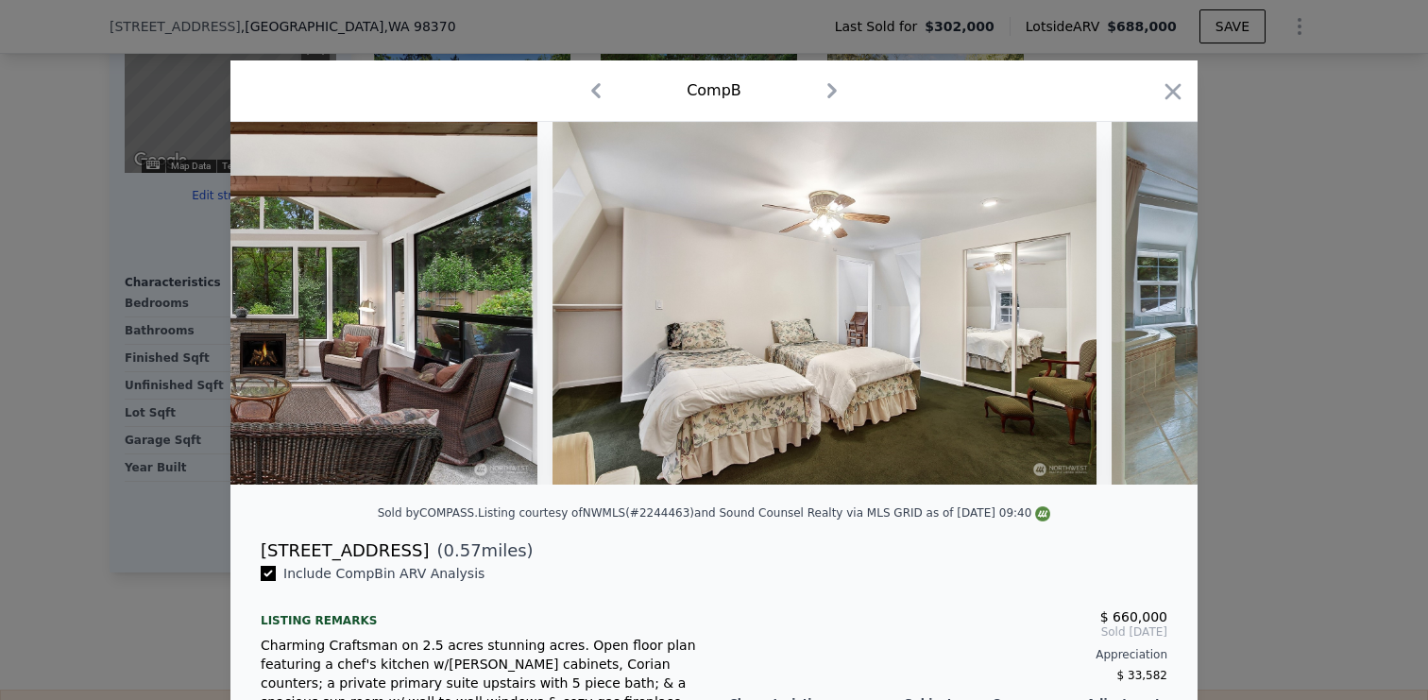
scroll to position [0, 3626]
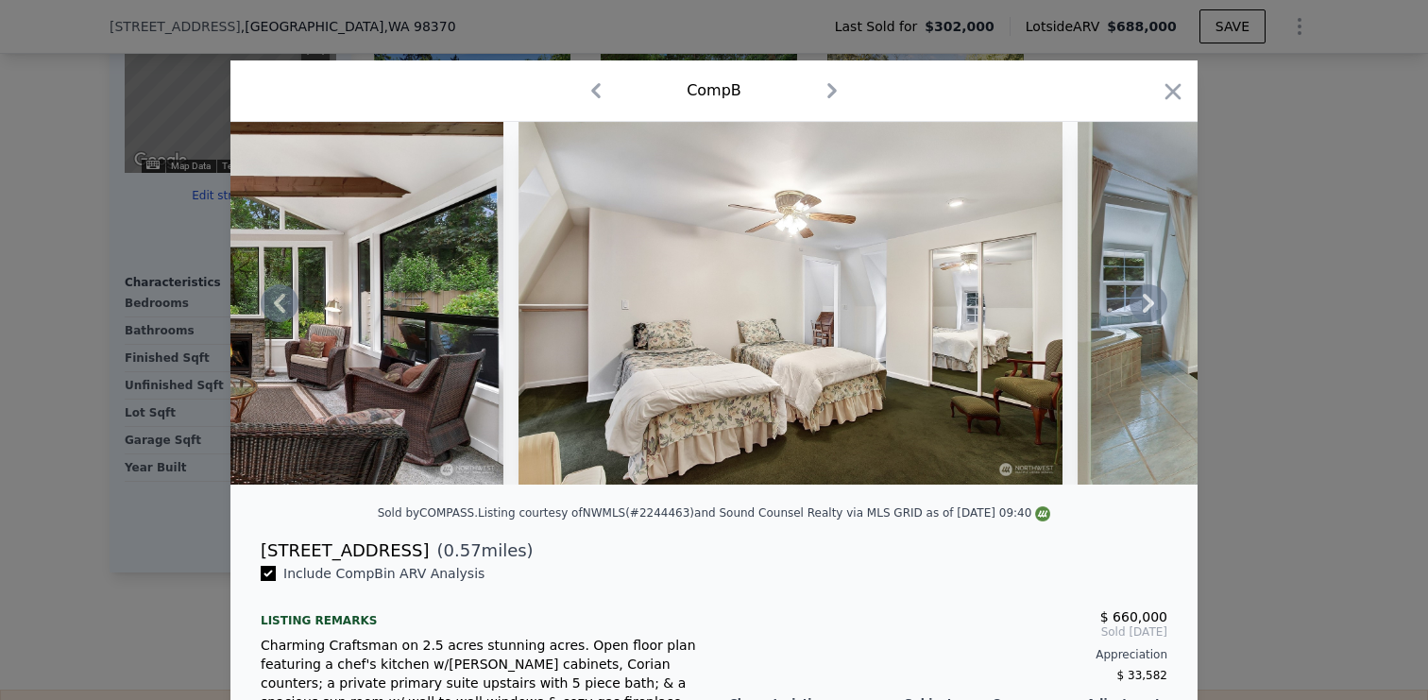
click at [1150, 305] on icon at bounding box center [1148, 303] width 11 height 19
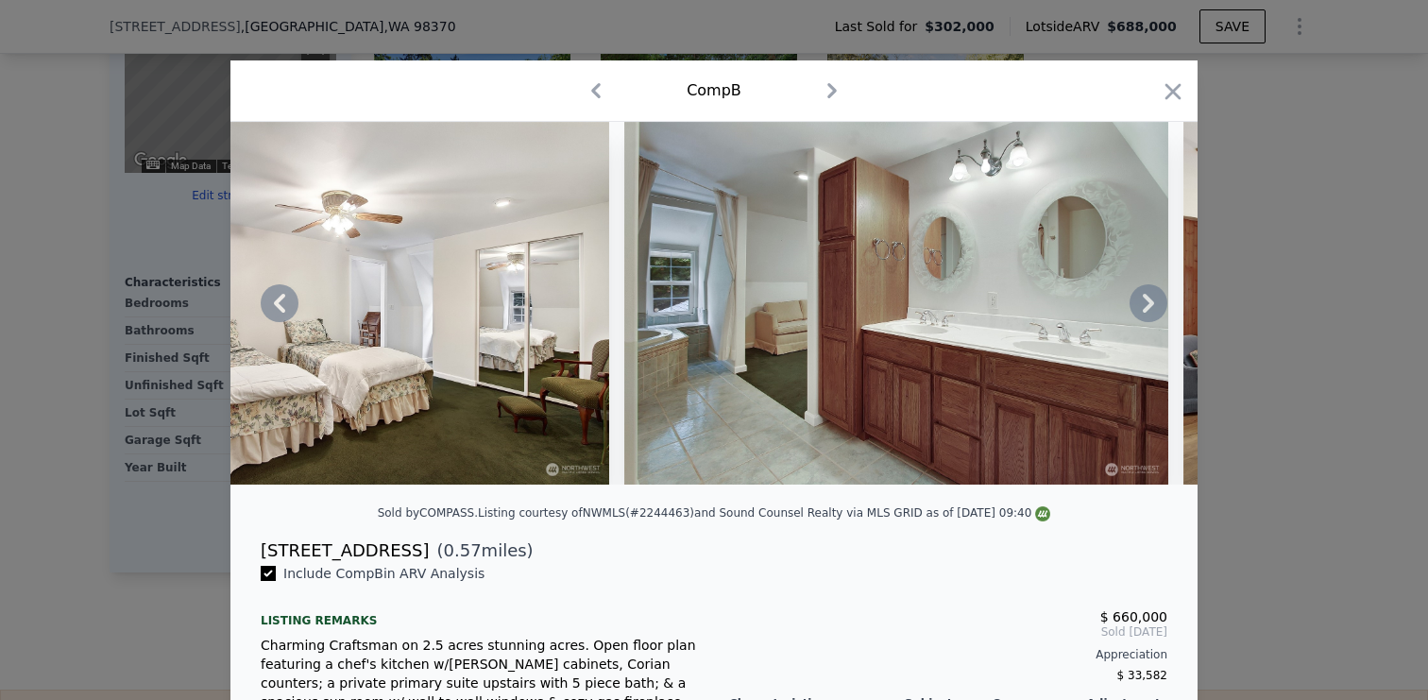
click at [1150, 305] on icon at bounding box center [1148, 303] width 11 height 19
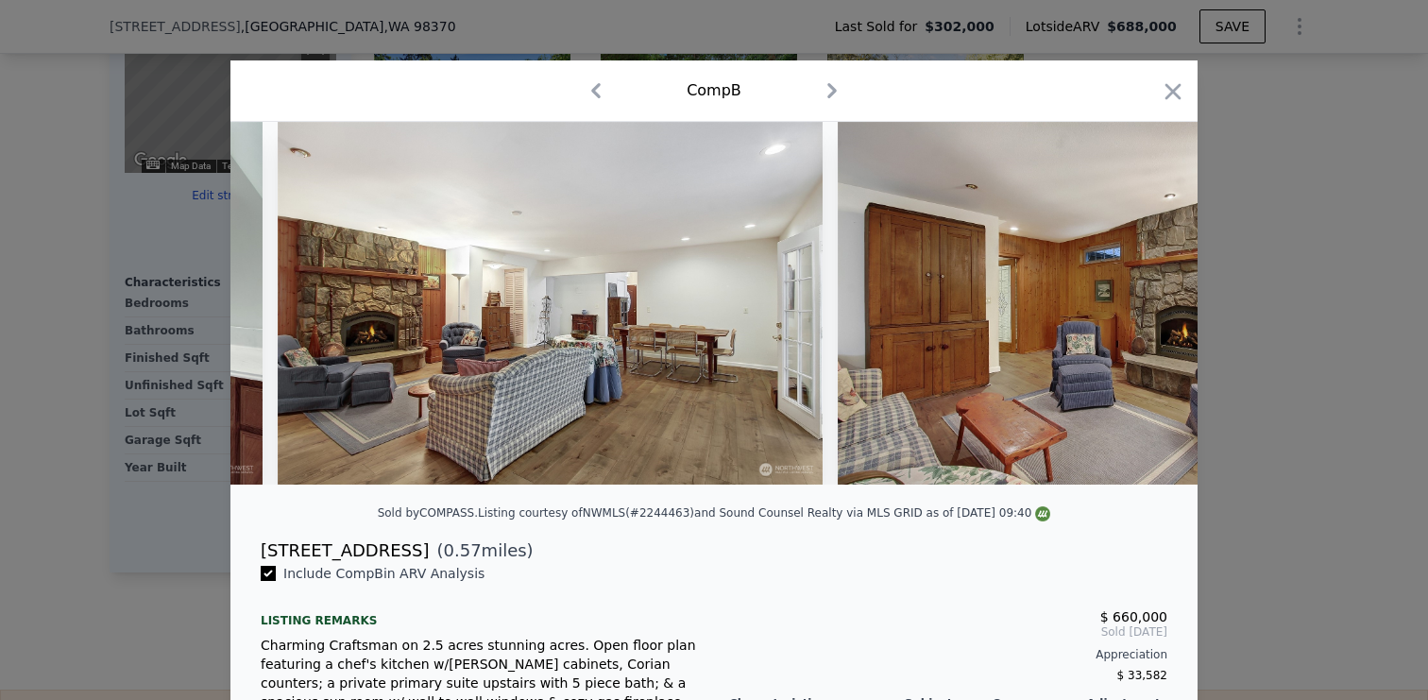
scroll to position [0, 4986]
click at [1175, 84] on icon "button" at bounding box center [1173, 91] width 26 height 26
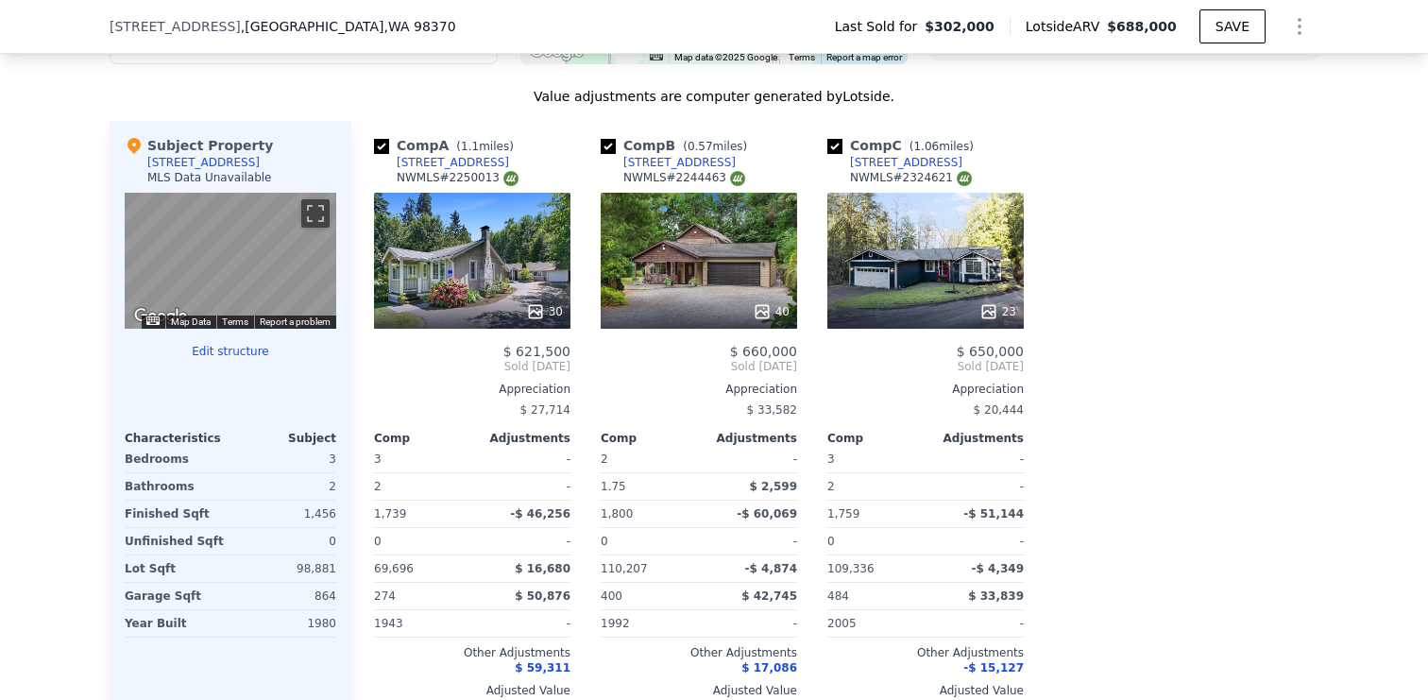
scroll to position [1810, 0]
